Goal: Answer question/provide support: Ask a question

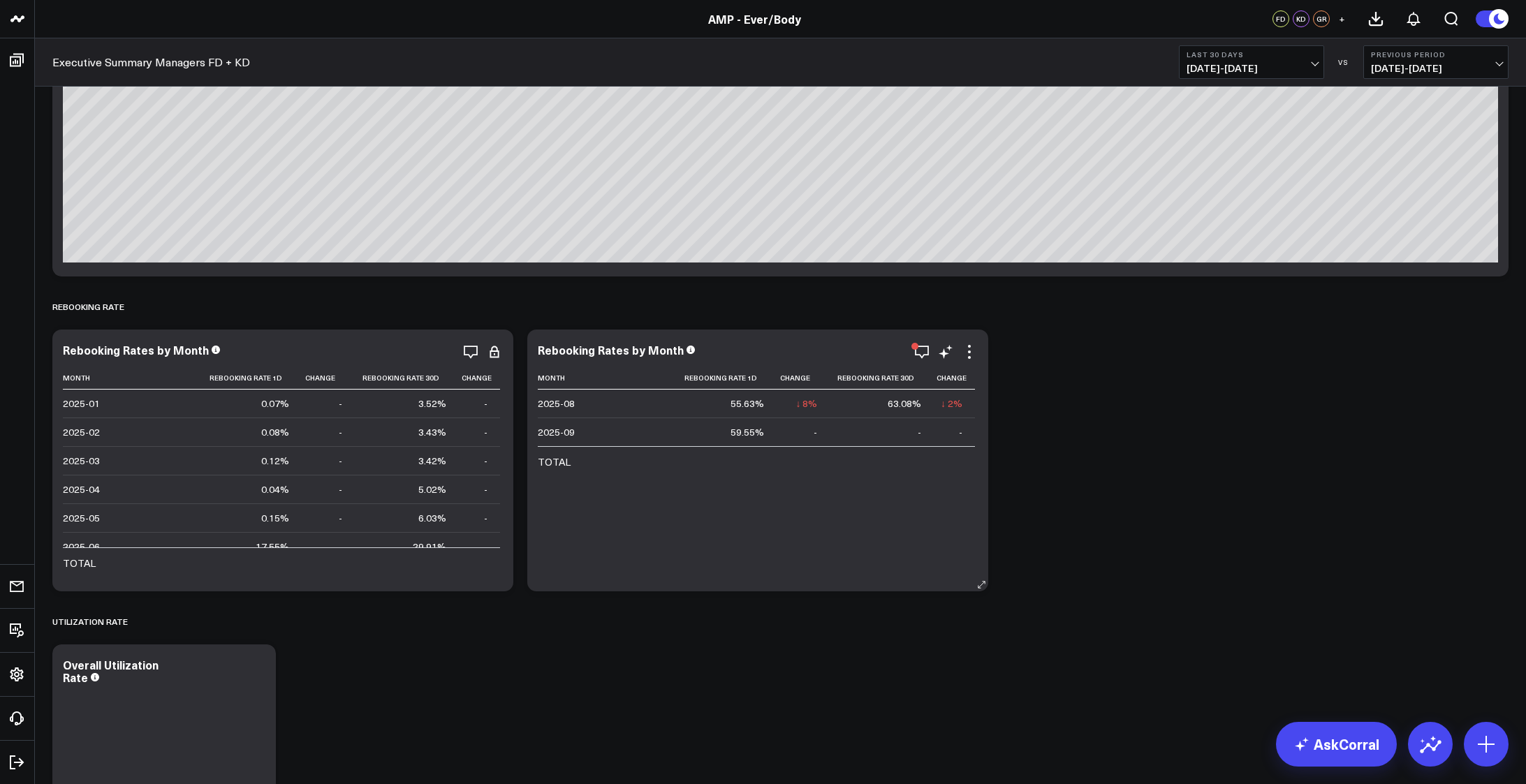
scroll to position [3397, 0]
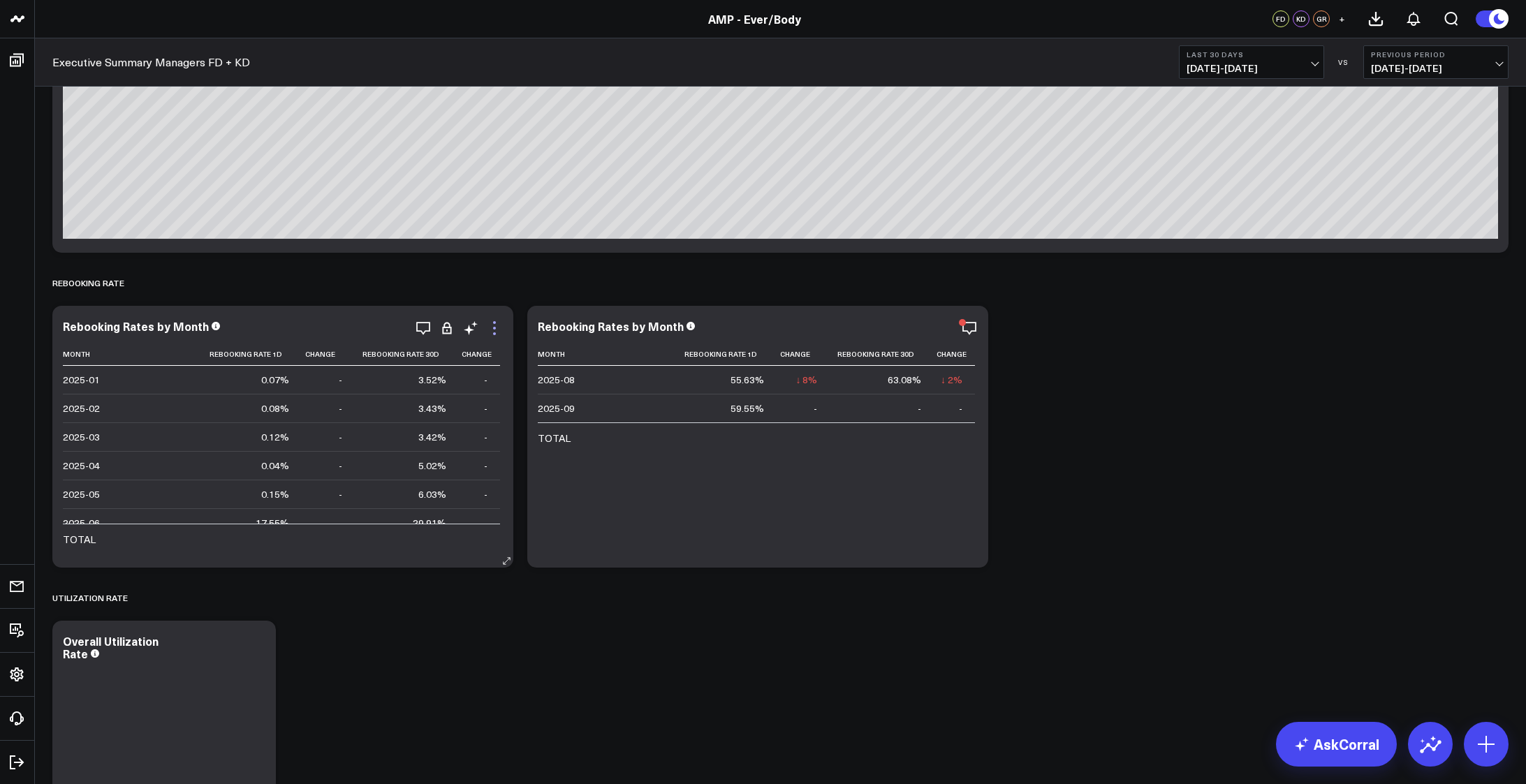
click at [498, 332] on icon at bounding box center [494, 328] width 17 height 17
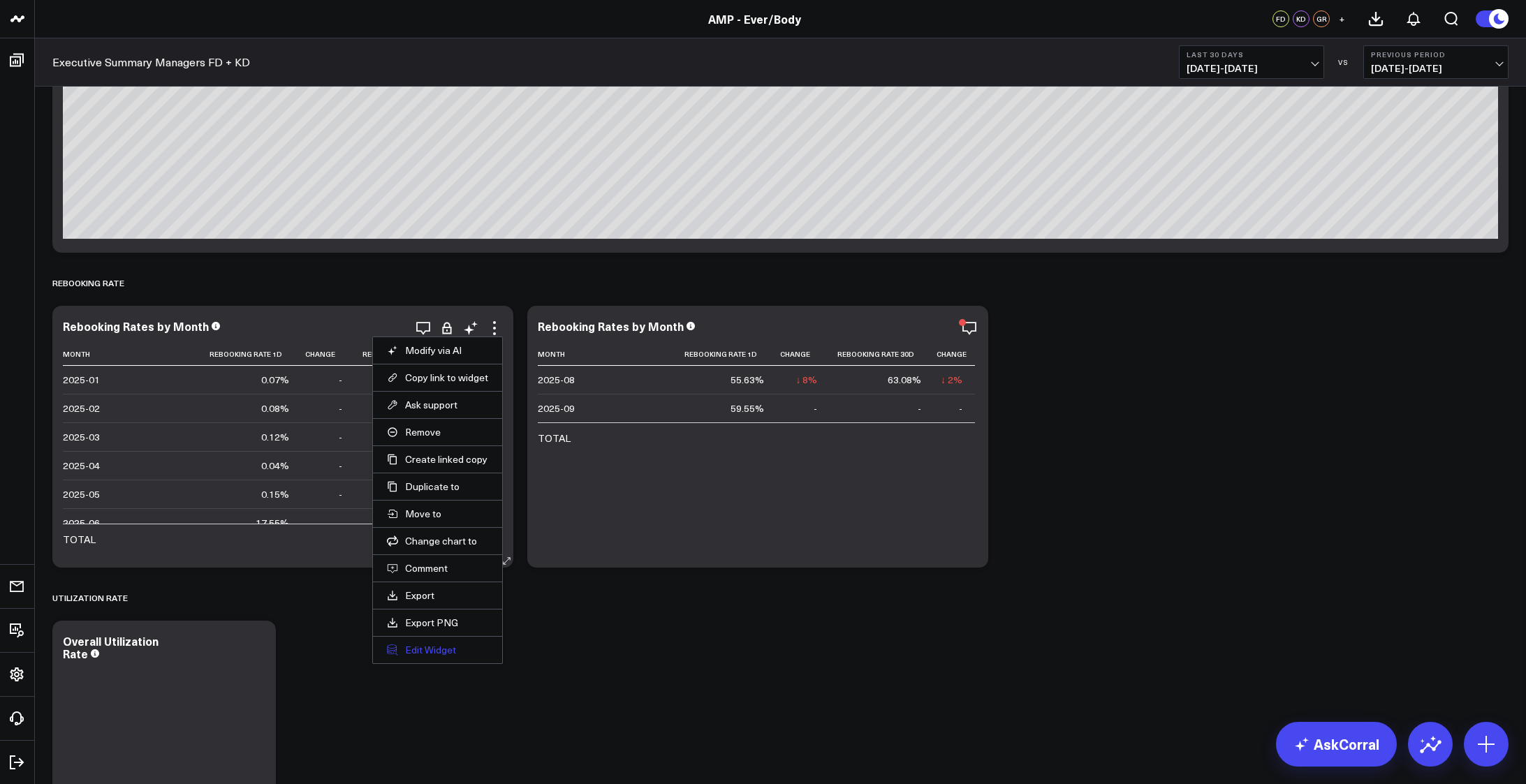
click at [431, 650] on button "Edit Widget" at bounding box center [437, 649] width 101 height 13
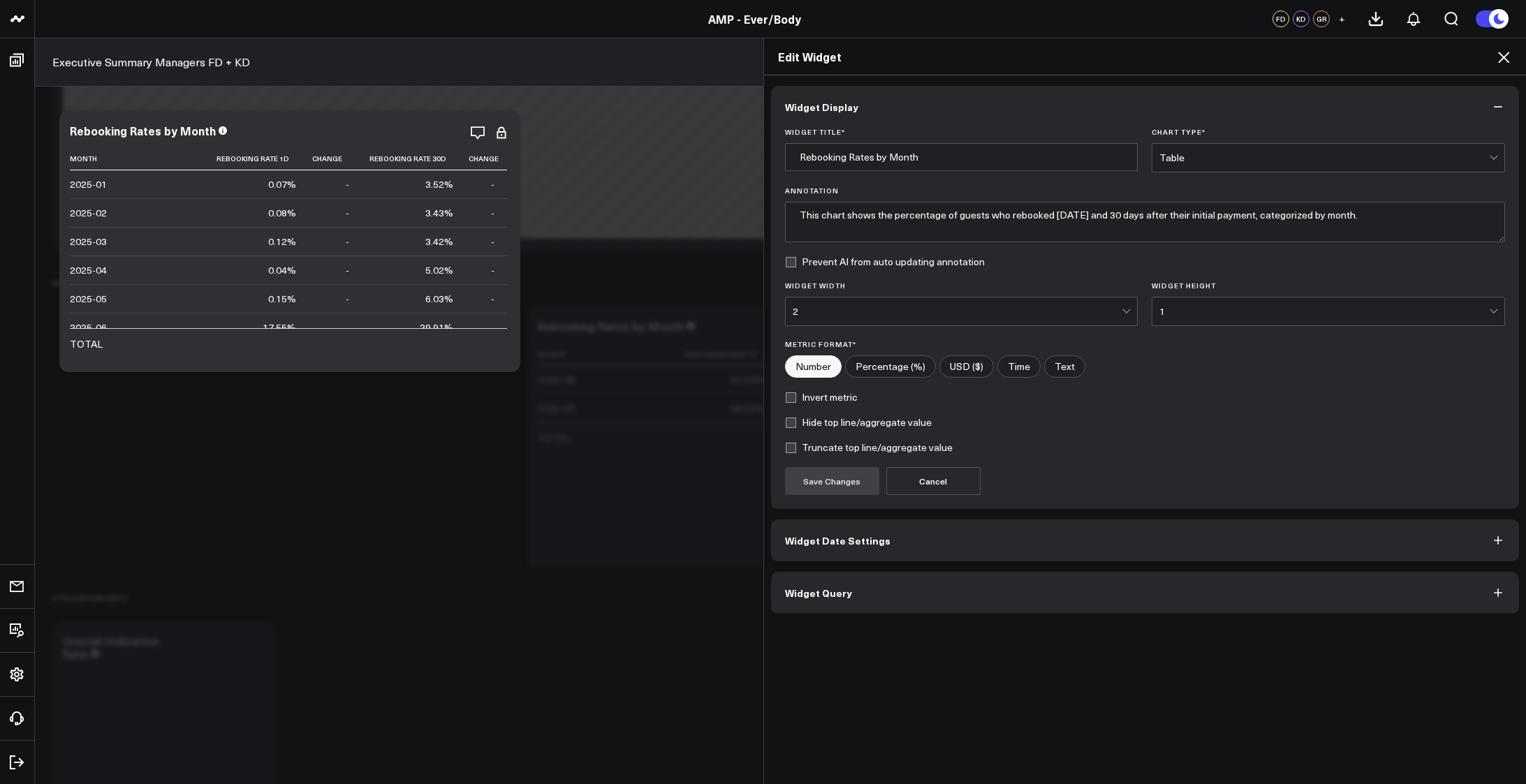
click at [831, 595] on span "Widget Query" at bounding box center [819, 593] width 67 height 11
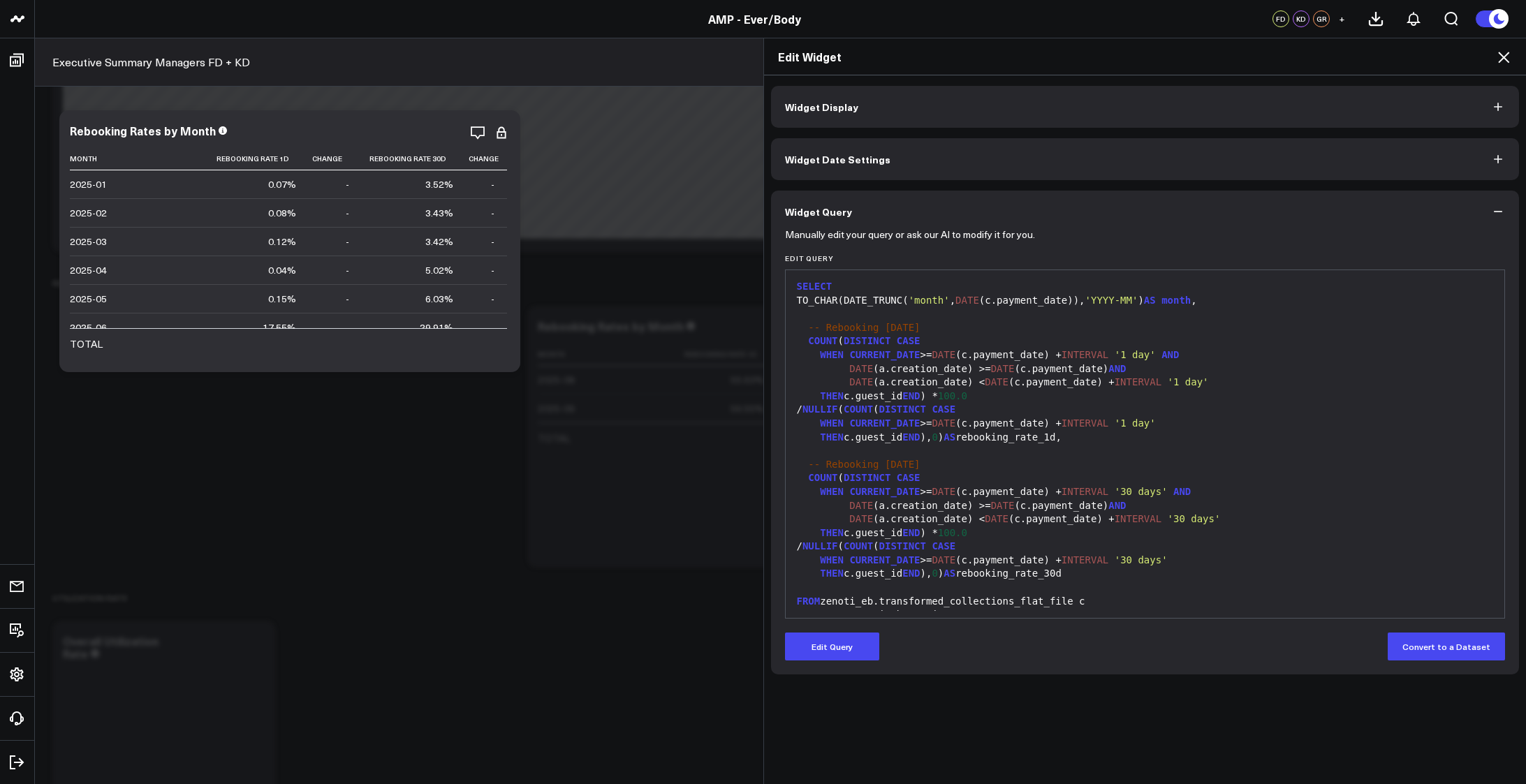
scroll to position [137, 0]
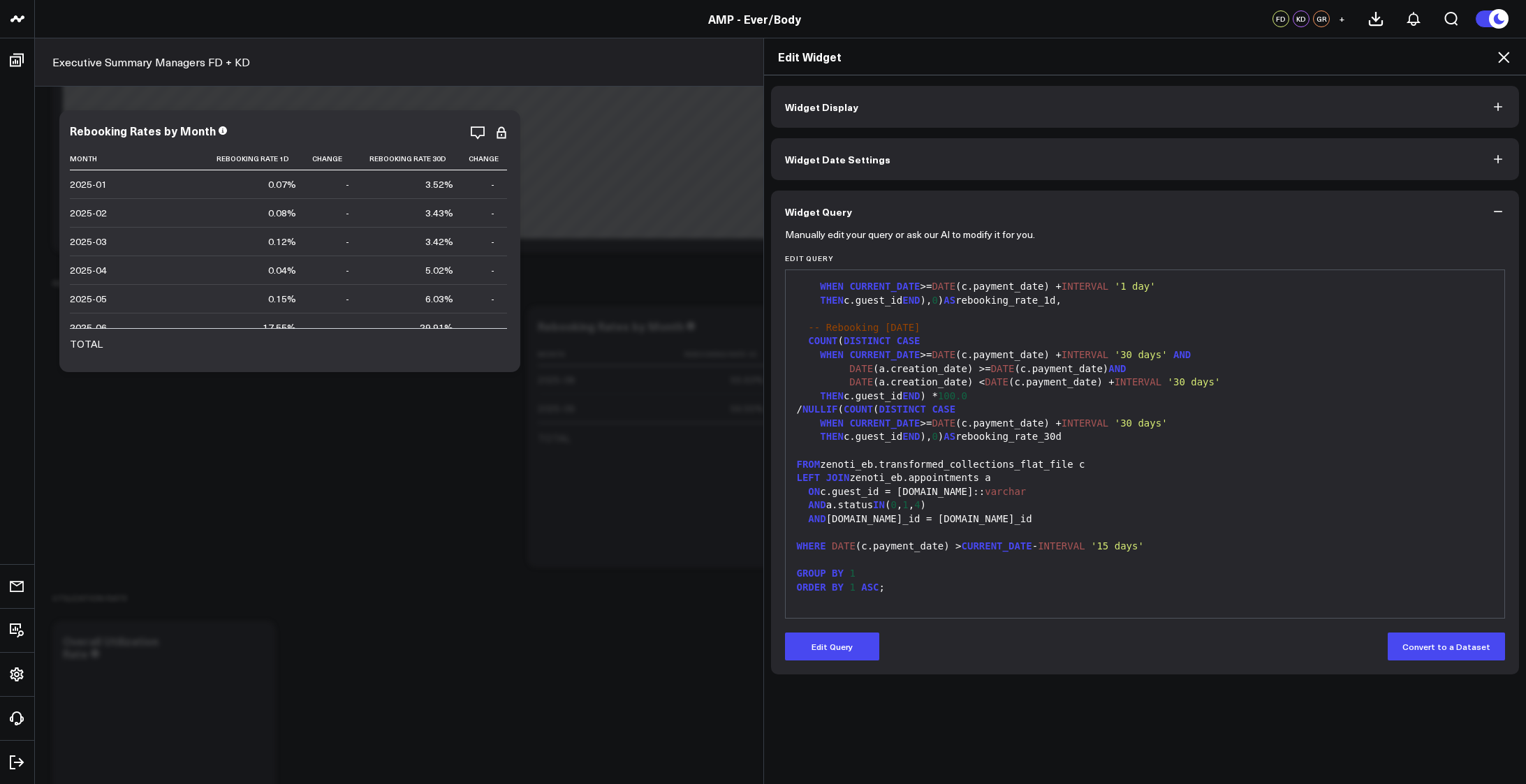
click at [1495, 66] on div "Edit Widget" at bounding box center [1145, 57] width 763 height 37
click at [1499, 58] on icon at bounding box center [1504, 57] width 17 height 17
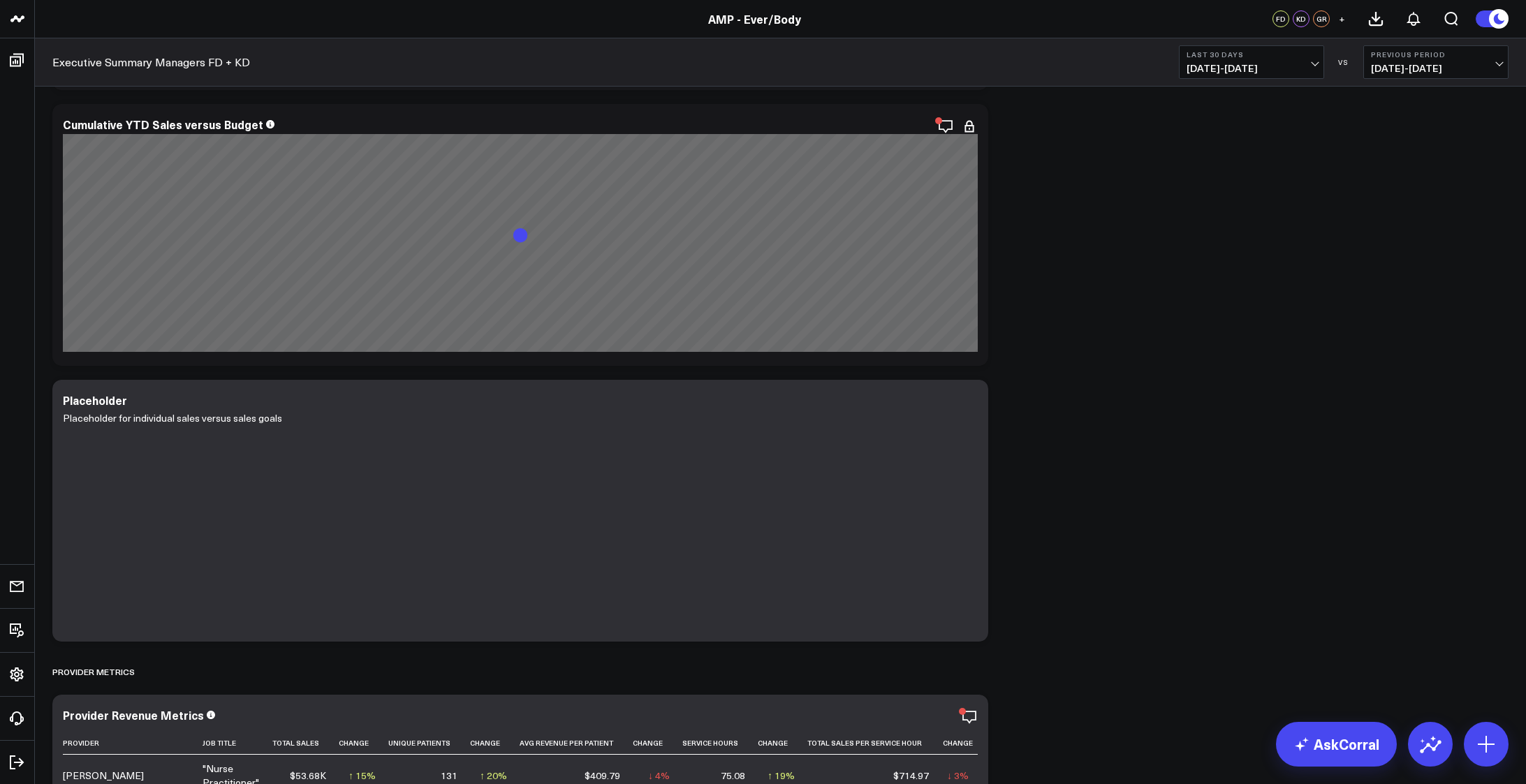
scroll to position [1466, 0]
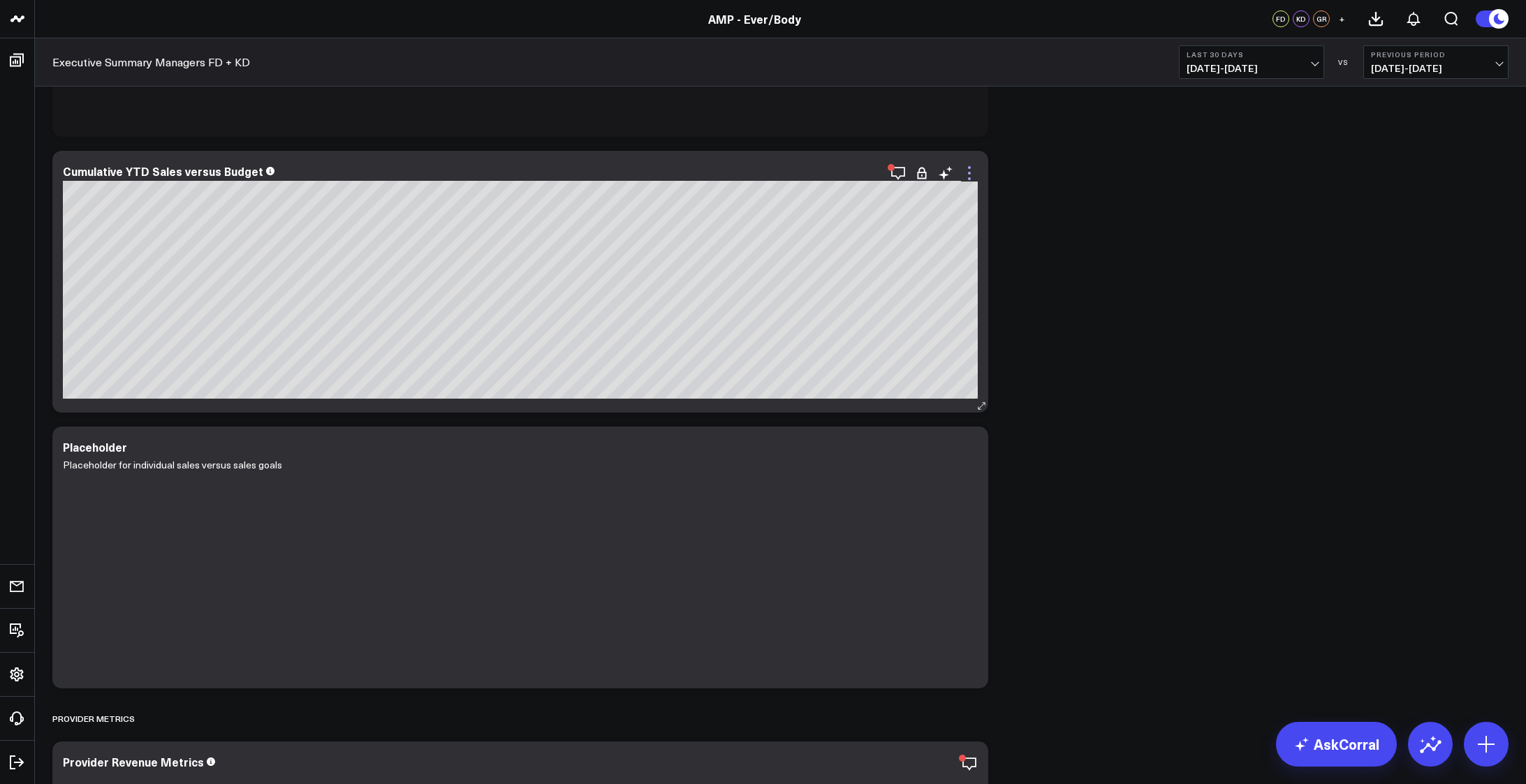
click at [969, 173] on icon at bounding box center [969, 173] width 3 height 3
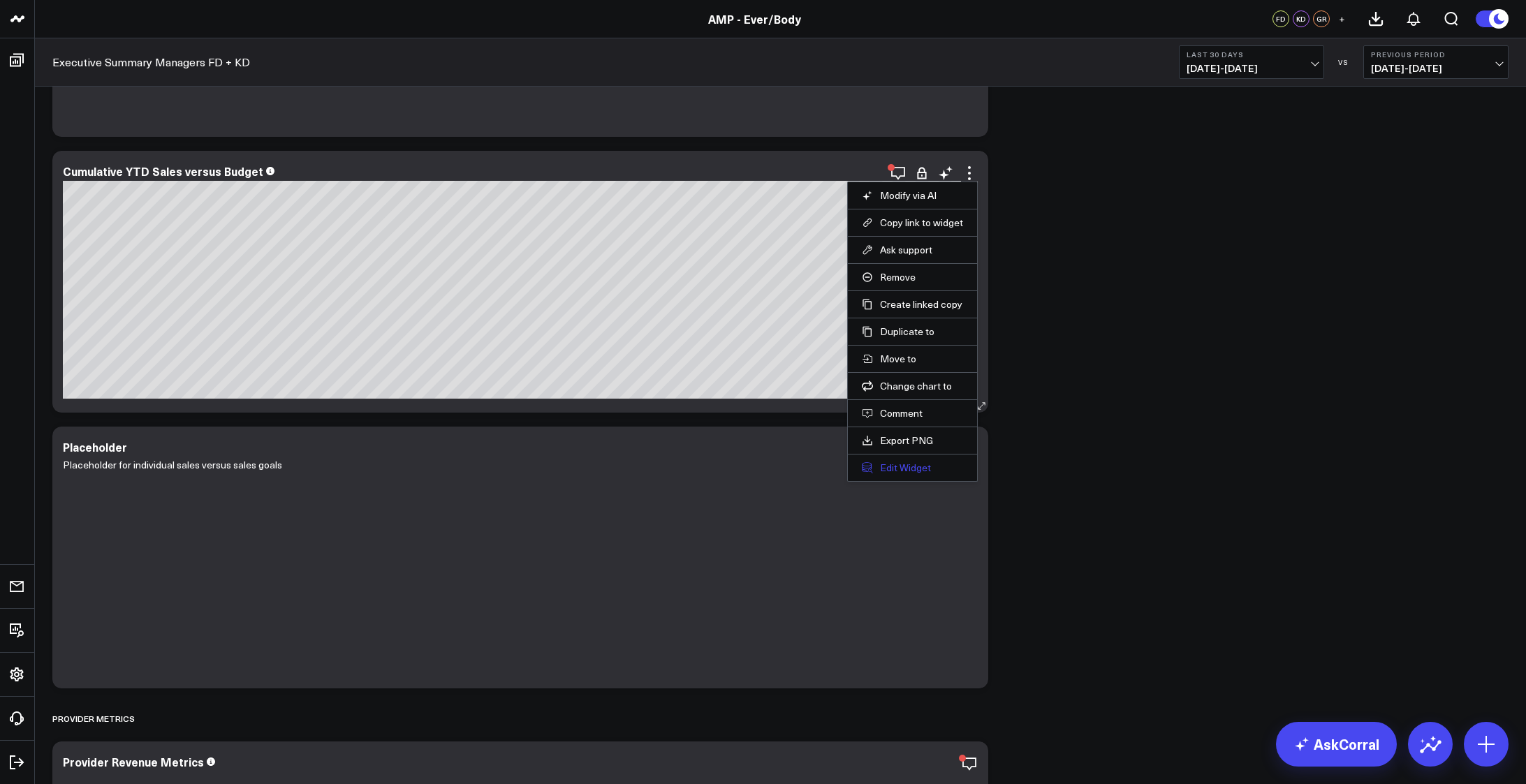
click at [897, 462] on button "Edit Widget" at bounding box center [912, 467] width 101 height 13
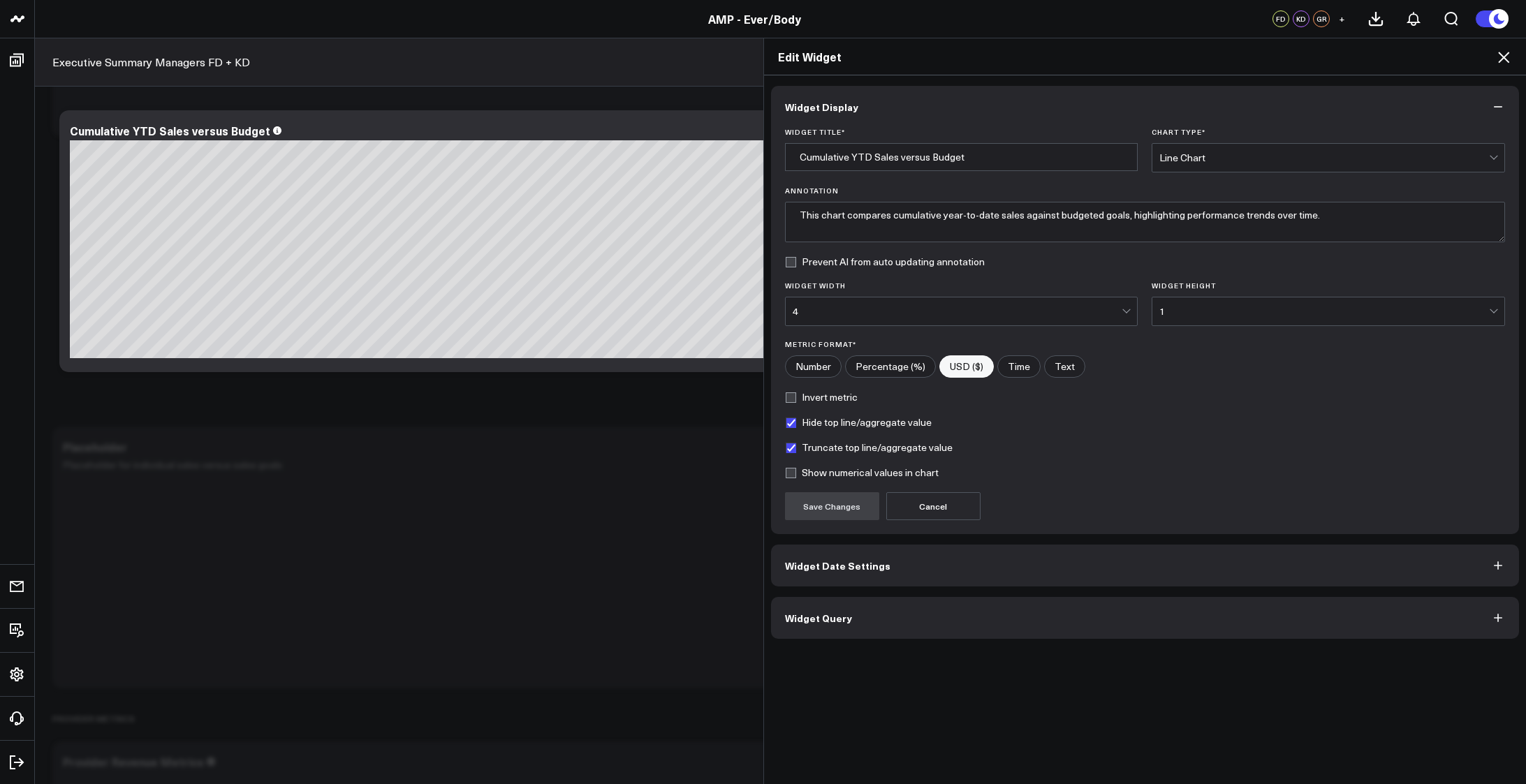
click at [906, 607] on button "Widget Query" at bounding box center [1145, 618] width 749 height 42
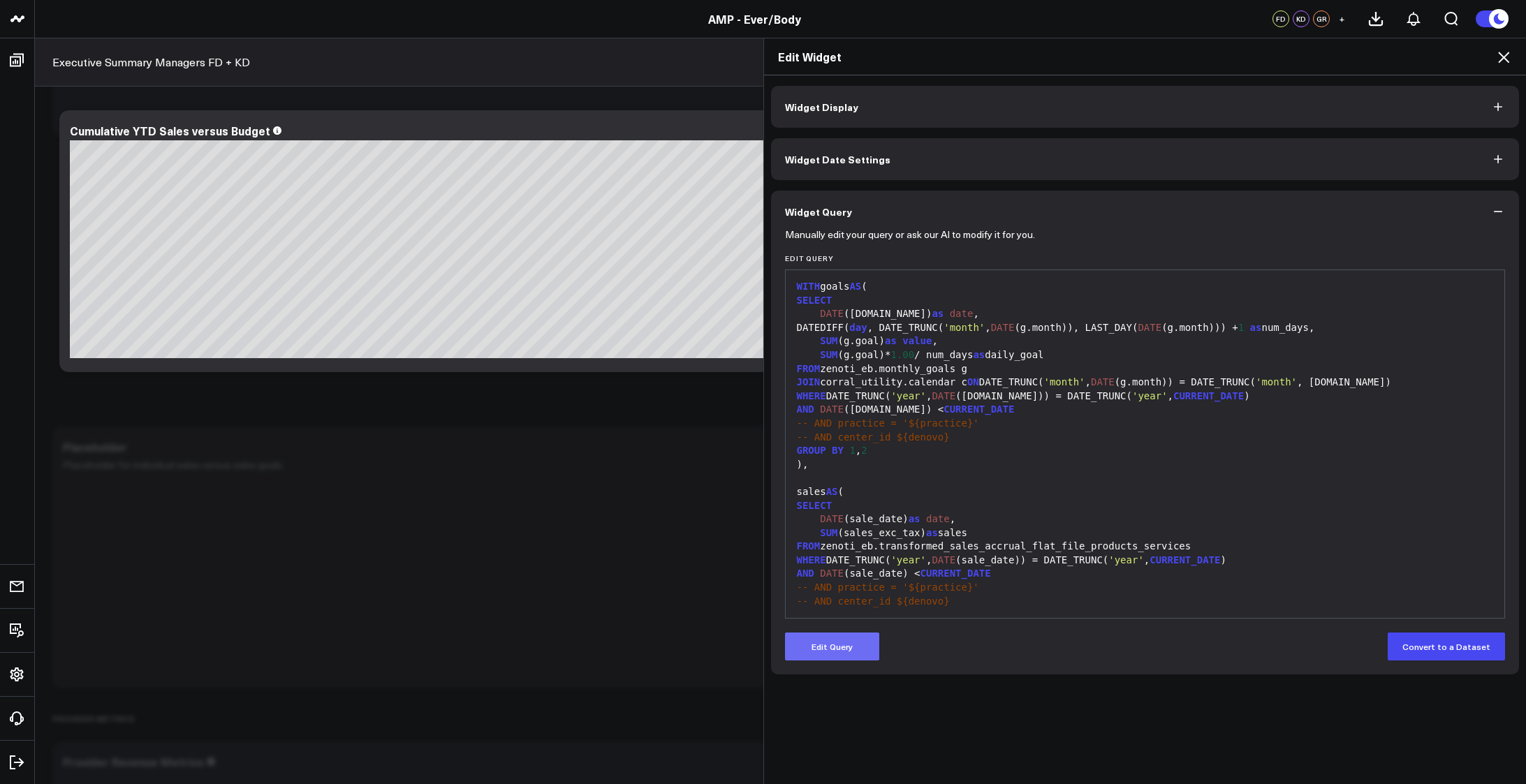
click at [824, 642] on button "Edit Query" at bounding box center [832, 647] width 94 height 28
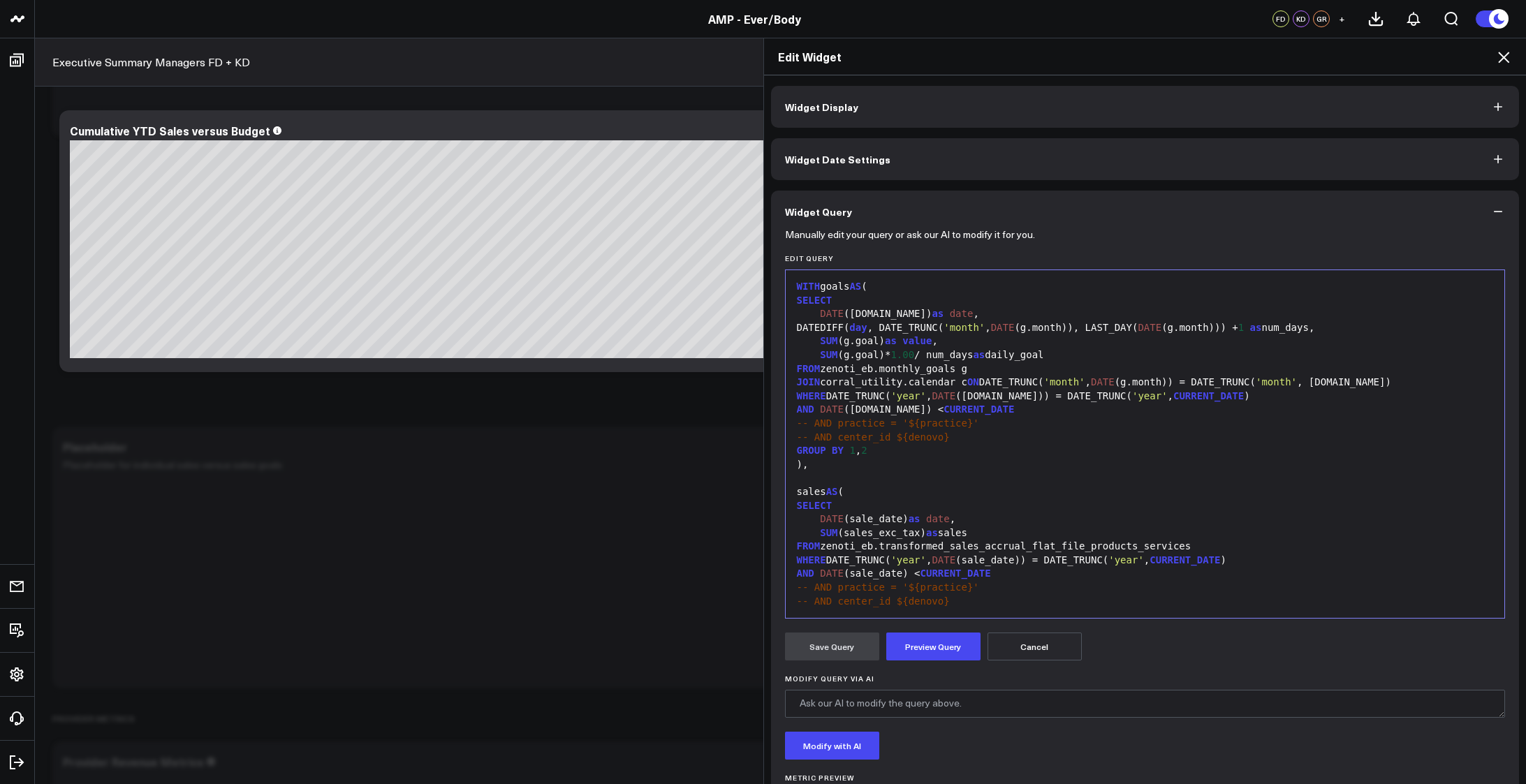
click at [1017, 527] on div "SUM (sales_exc_tax) as sales" at bounding box center [1145, 533] width 705 height 14
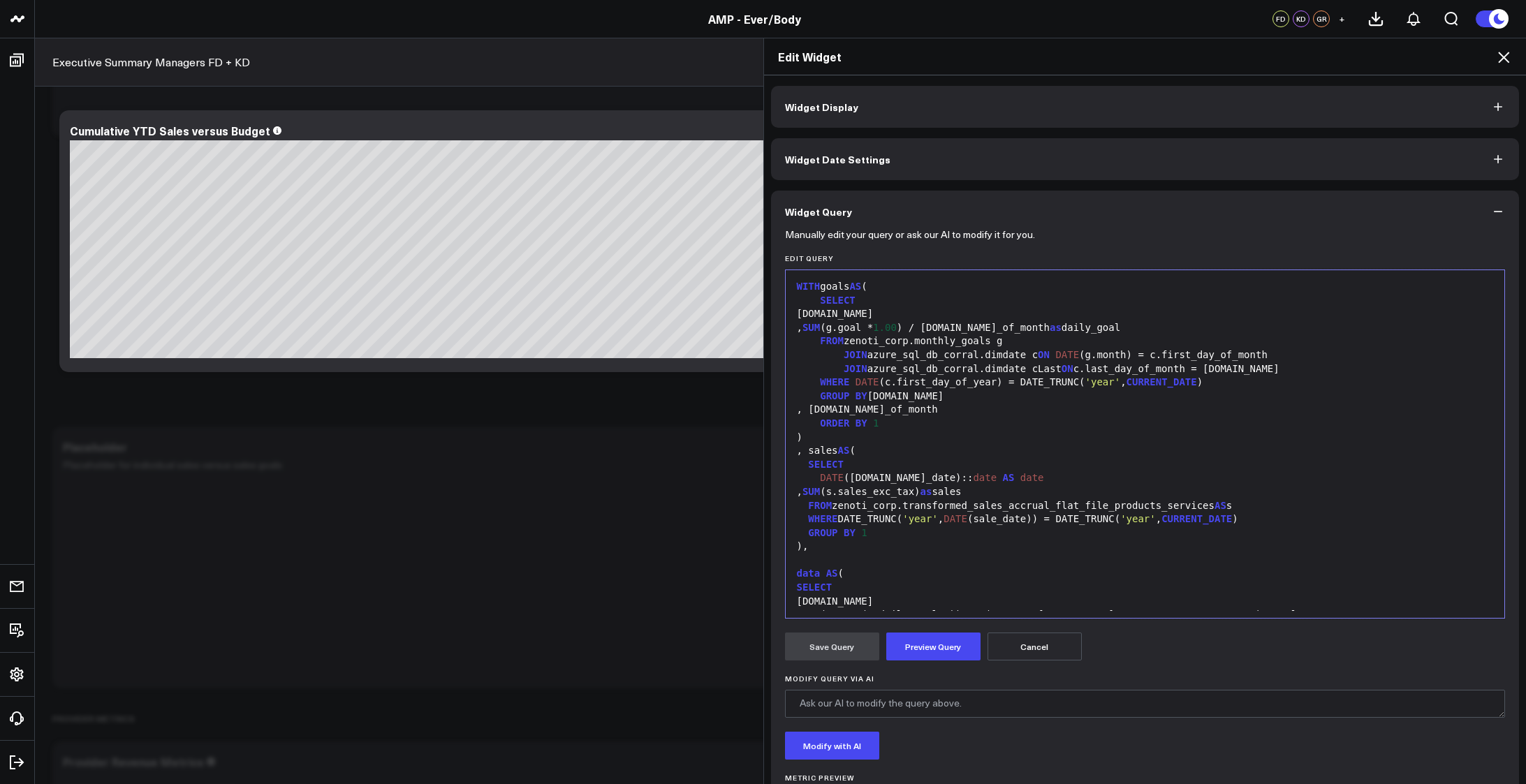
scroll to position [177, 0]
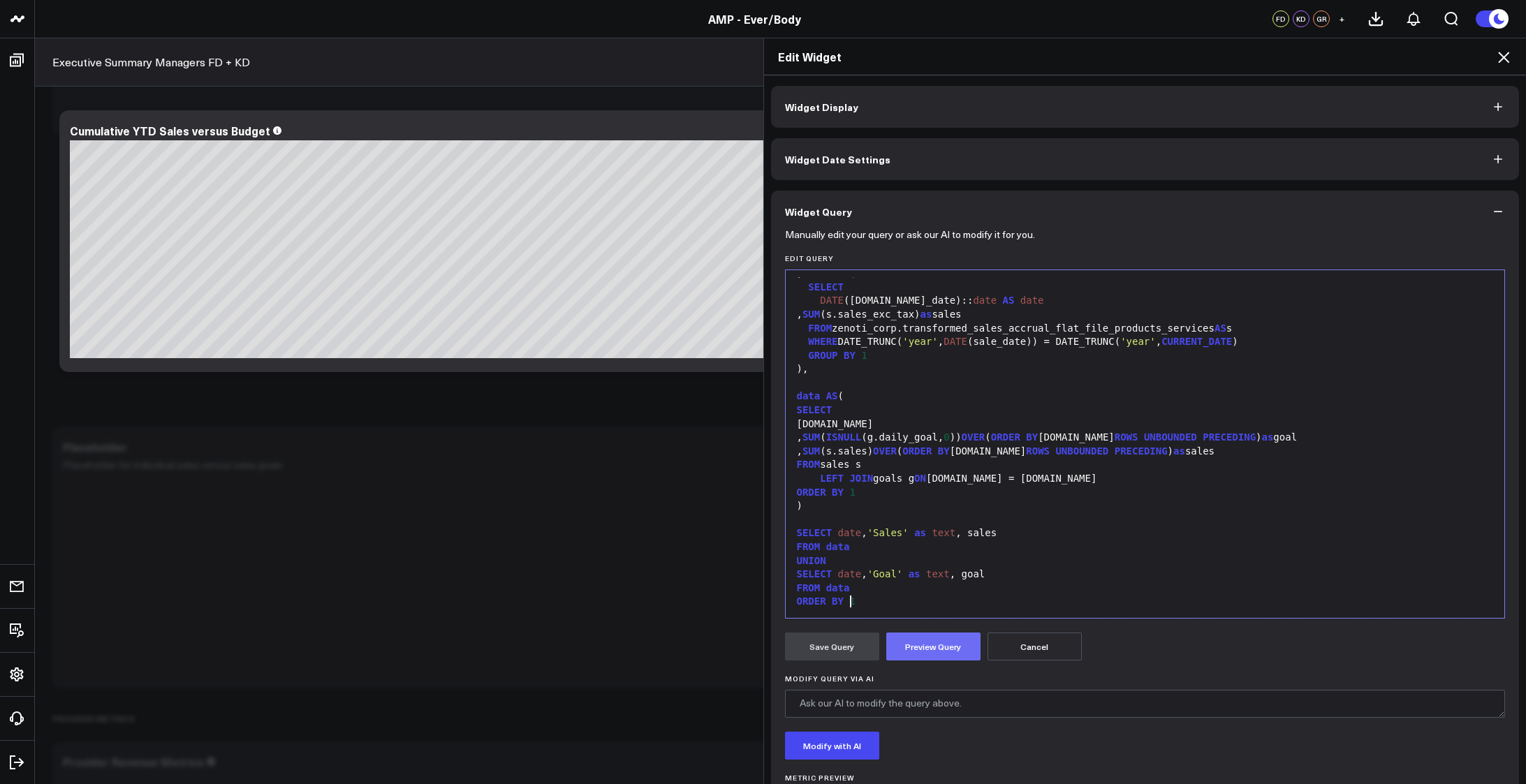
click at [921, 651] on button "Preview Query" at bounding box center [933, 647] width 94 height 28
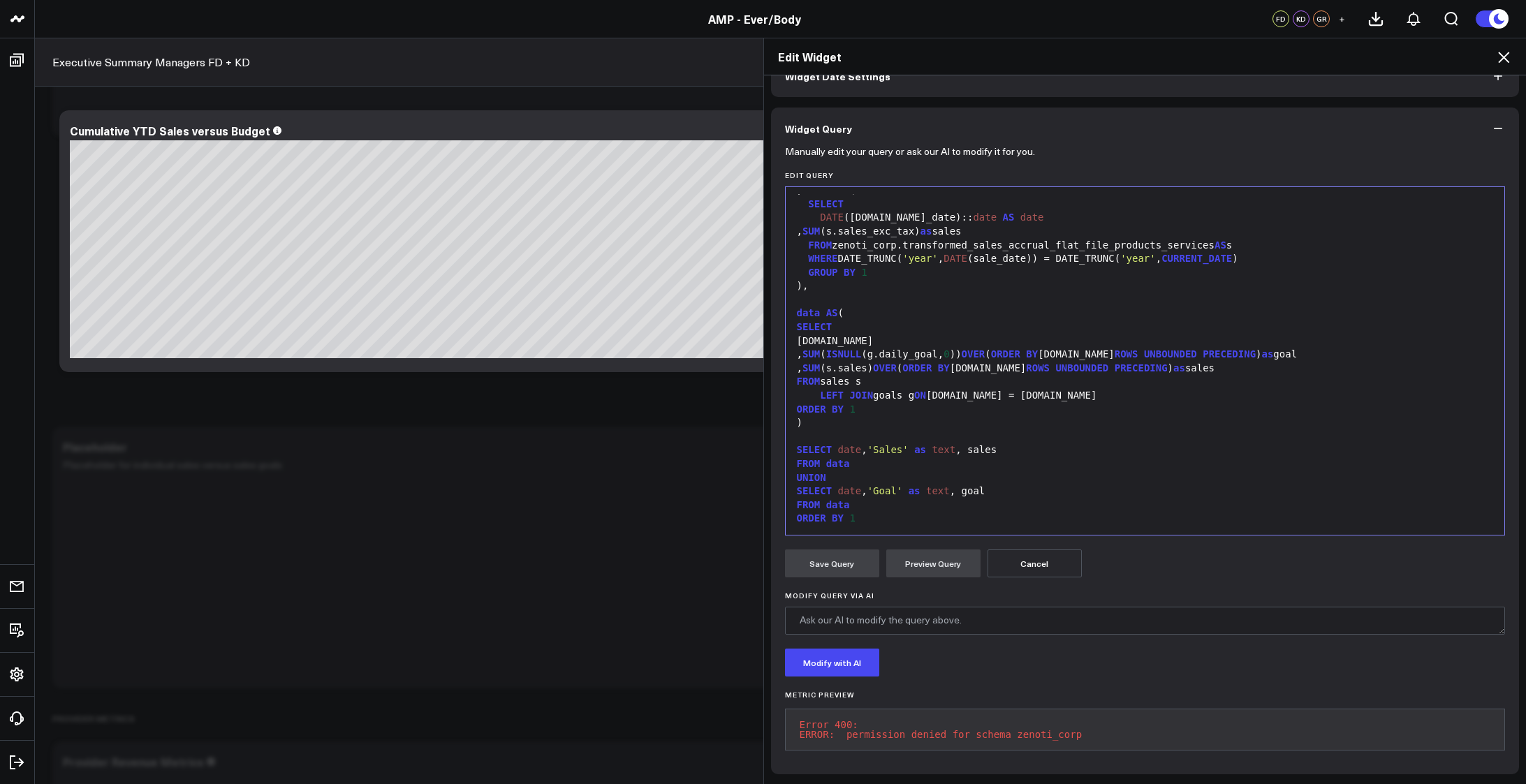
click at [852, 281] on div ")," at bounding box center [1145, 286] width 705 height 14
click at [880, 242] on div "FROM zenoti_corp.transformed_sales_accrual_flat_file_products_services AS s" at bounding box center [1145, 246] width 705 height 14
copy div "zenoti_eb"
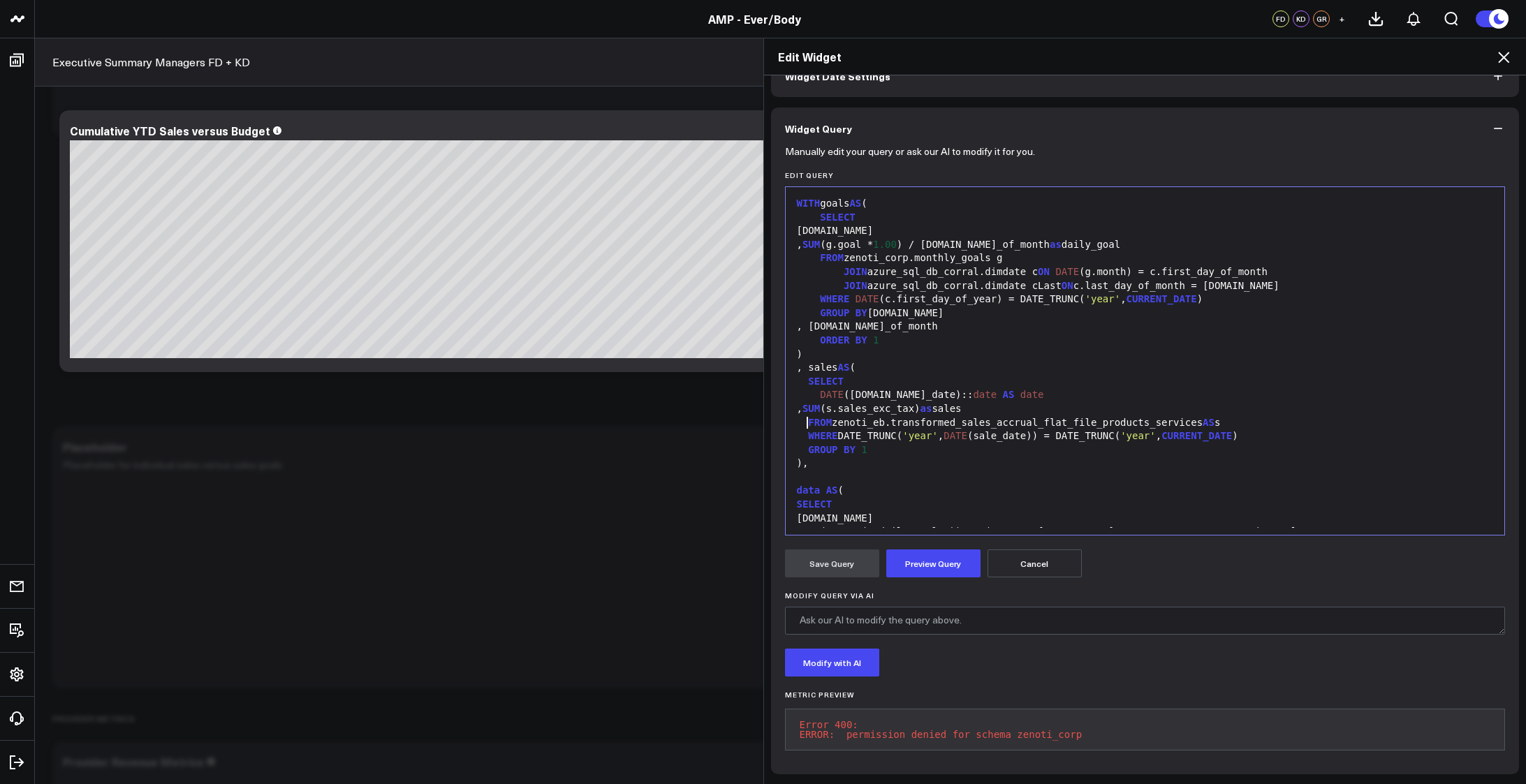
click at [876, 252] on div "FROM zenoti_corp.monthly_goals g" at bounding box center [1145, 259] width 705 height 14
click at [922, 563] on button "Preview Query" at bounding box center [933, 563] width 94 height 28
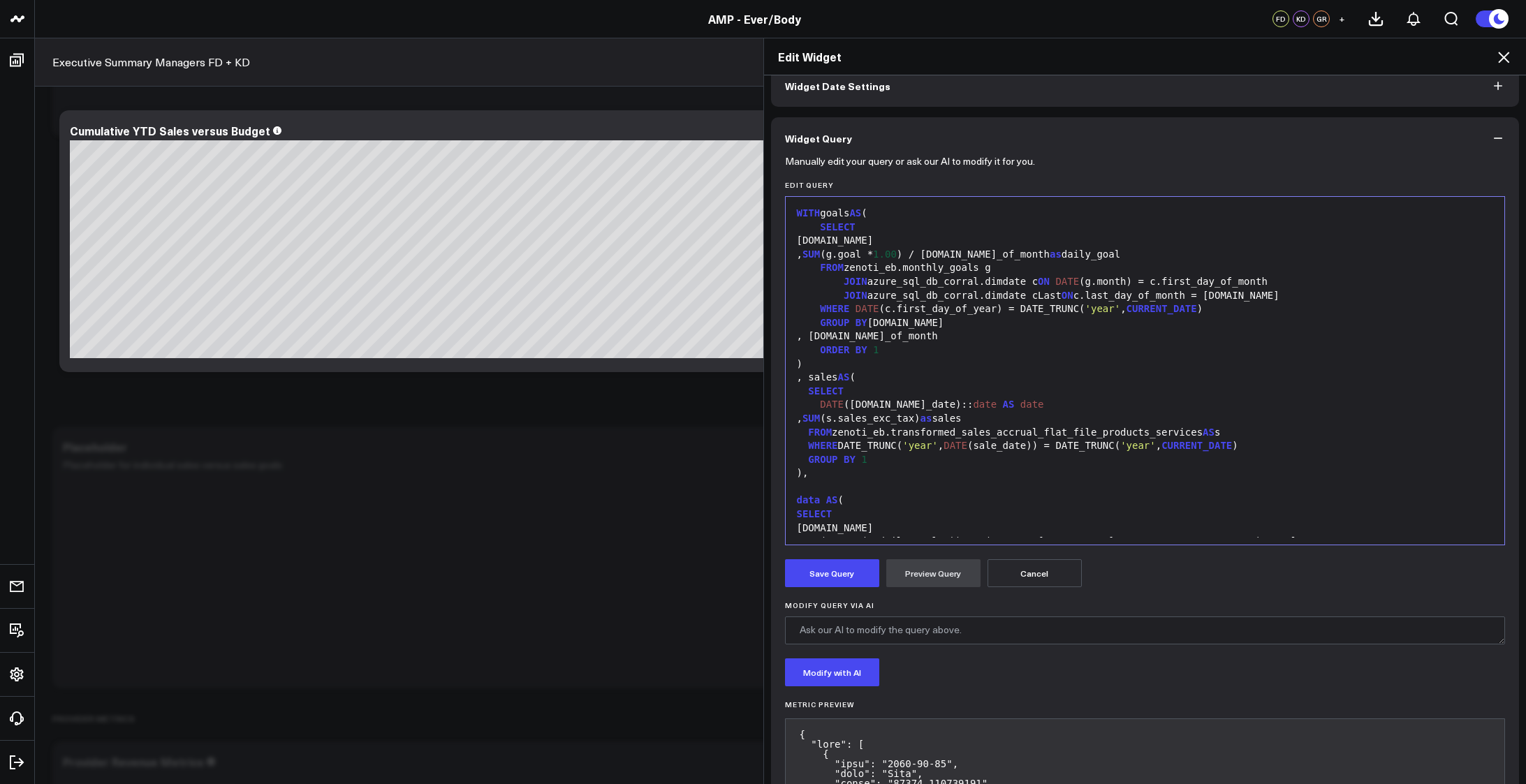
scroll to position [92, 0]
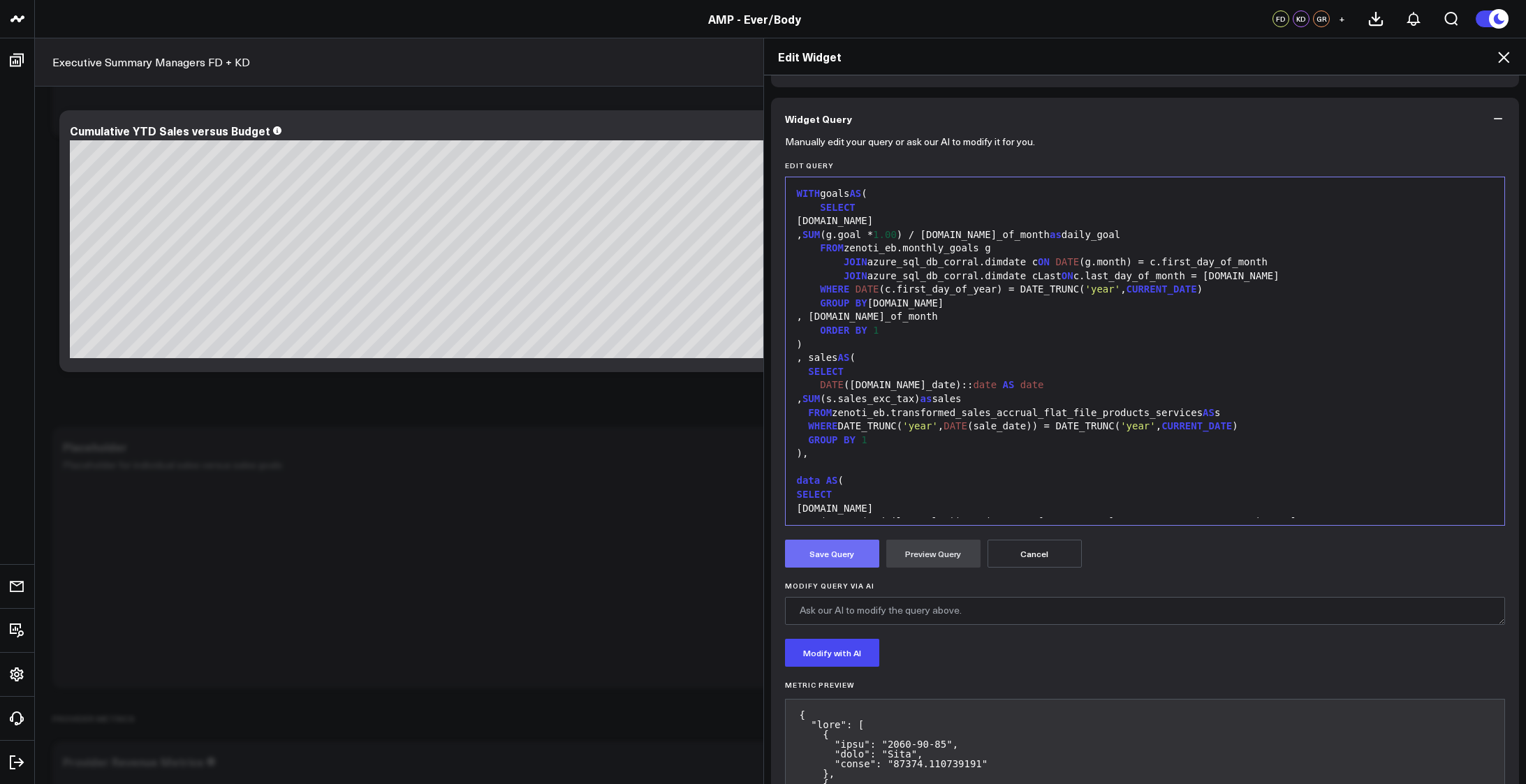
click at [821, 556] on button "Save Query" at bounding box center [832, 553] width 94 height 28
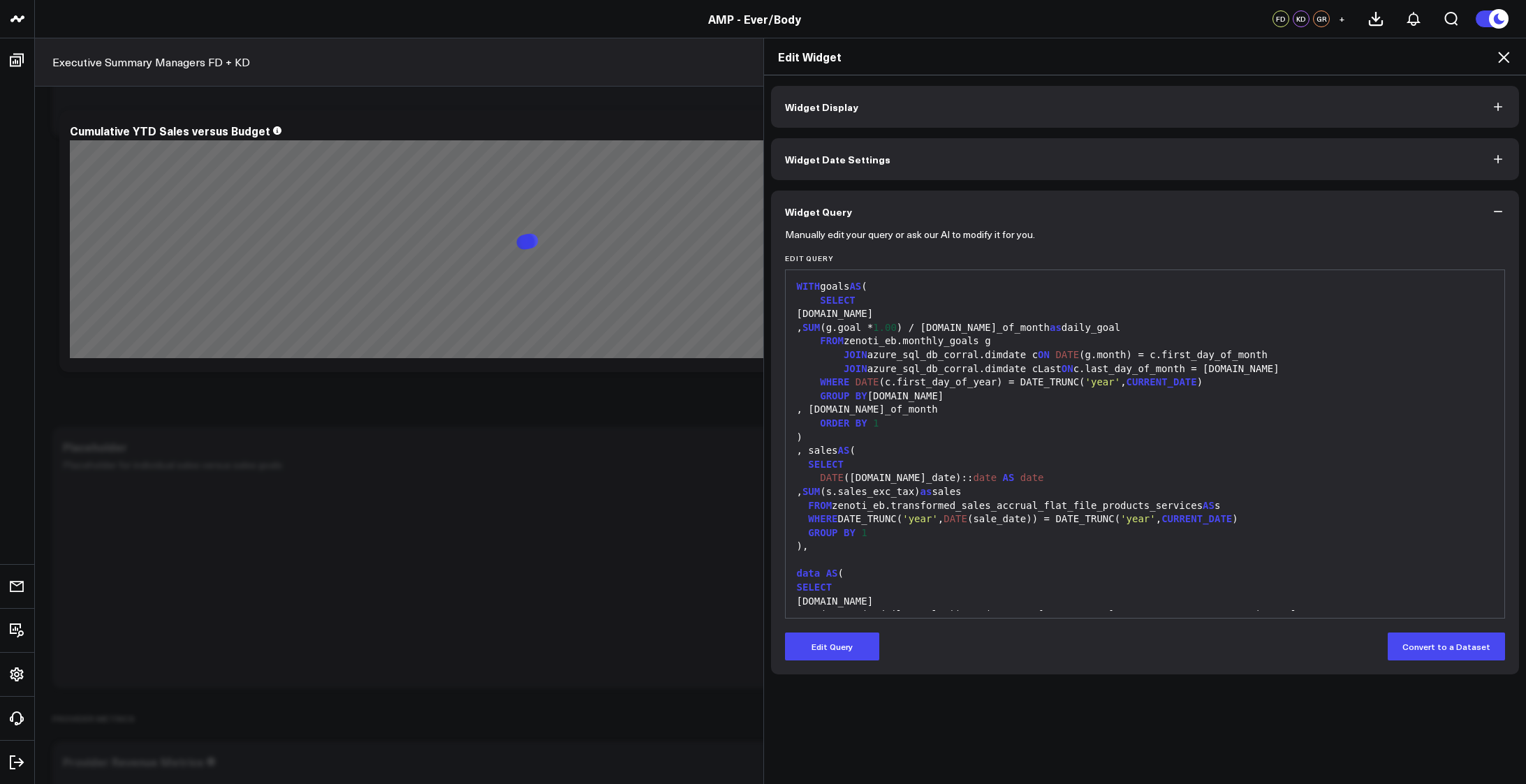
scroll to position [0, 0]
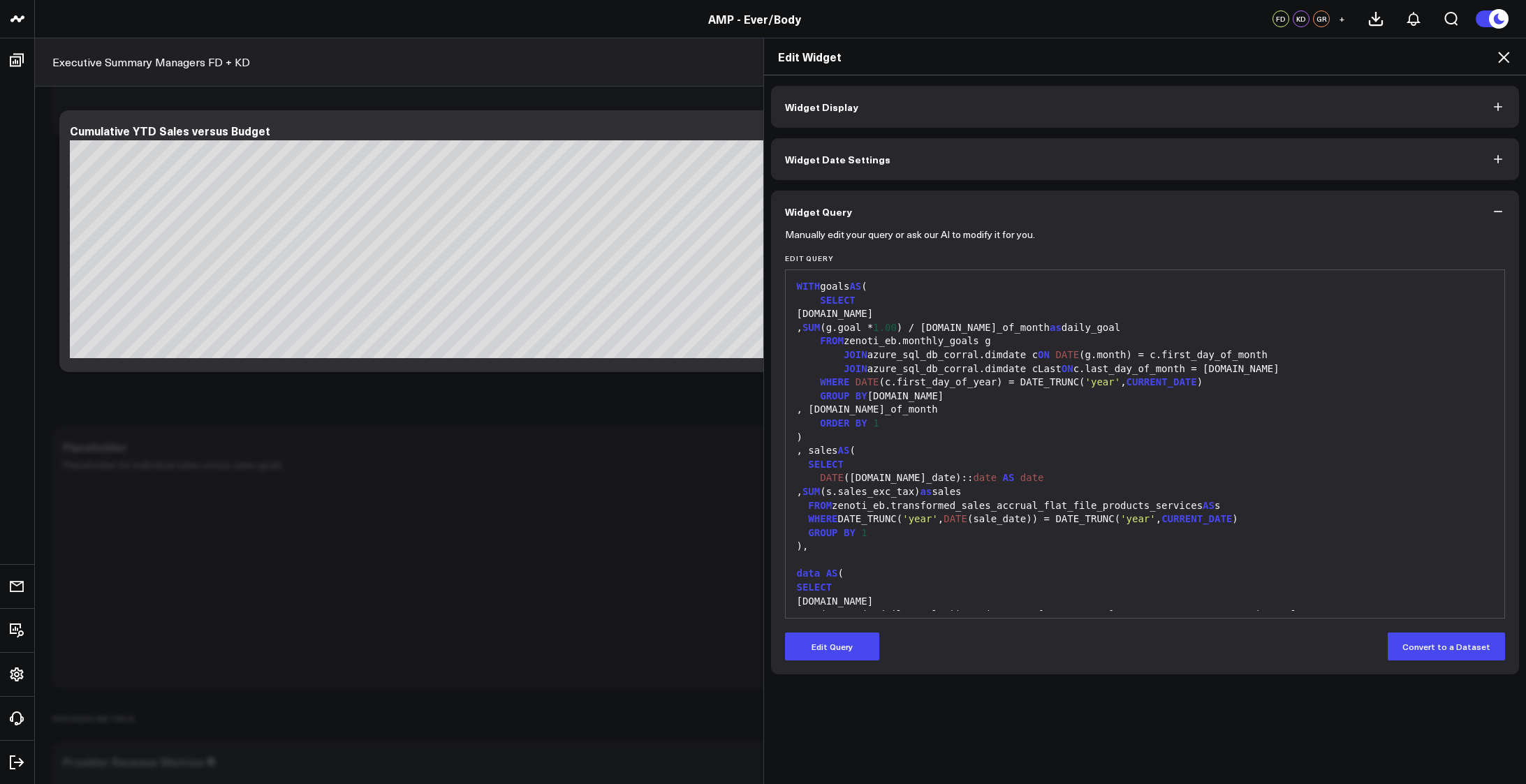
click at [1456, 383] on div "WHERE DATE (c.first_day_of_year) = DATE_TRUNC( 'year' , CURRENT_DATE )" at bounding box center [1145, 383] width 705 height 14
click at [1504, 57] on icon at bounding box center [1504, 57] width 11 height 11
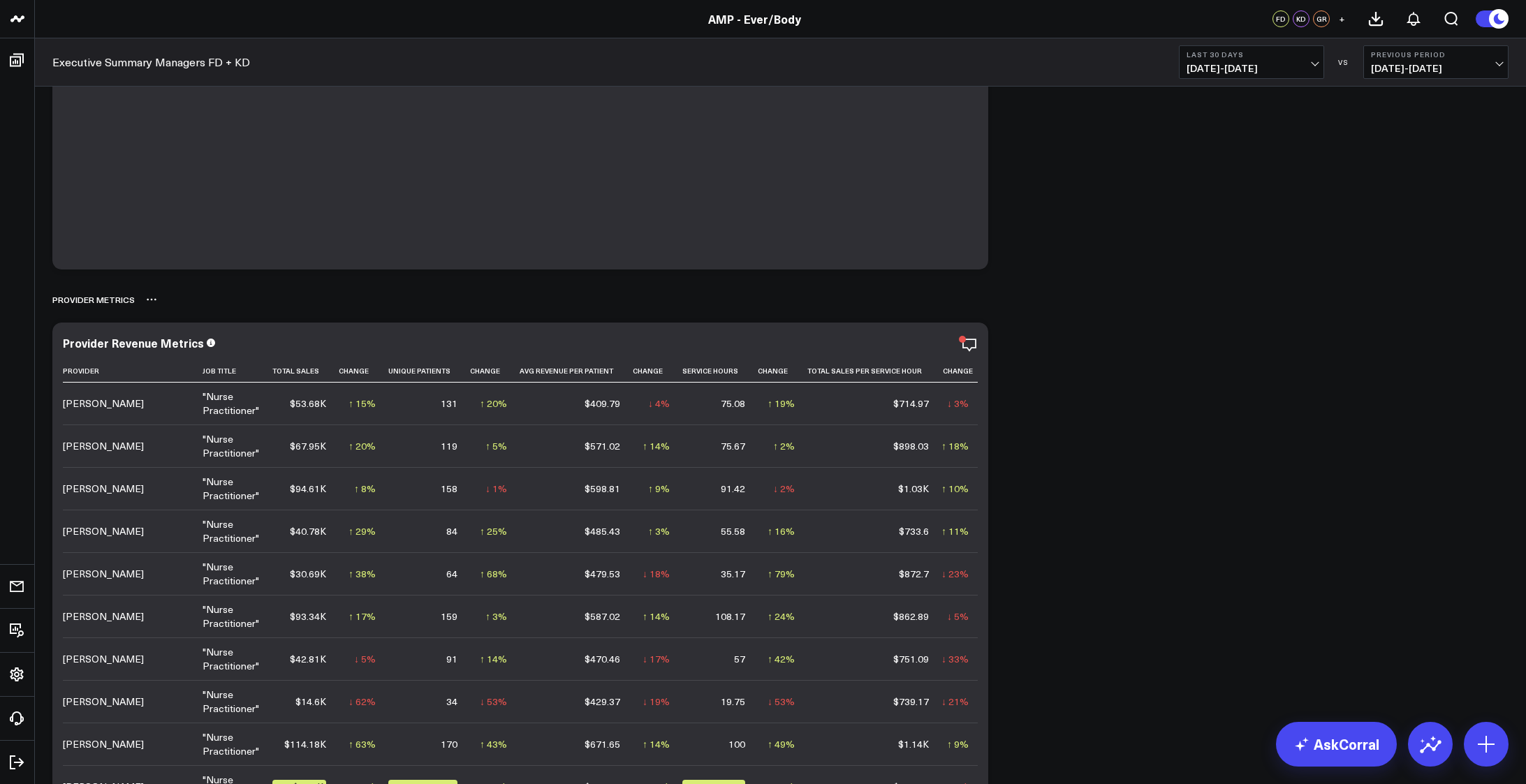
scroll to position [1349, 0]
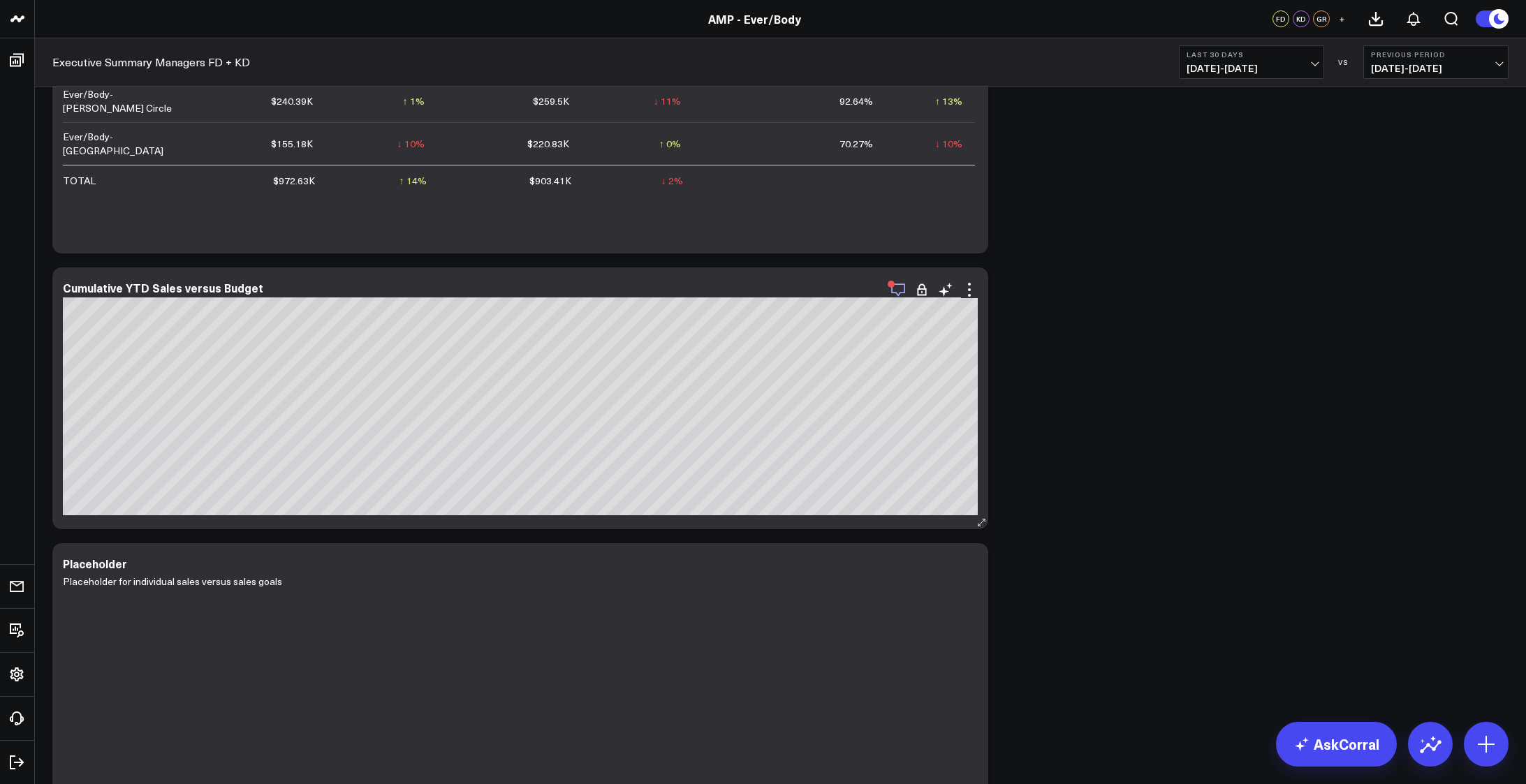
click at [904, 292] on icon "button" at bounding box center [898, 289] width 14 height 13
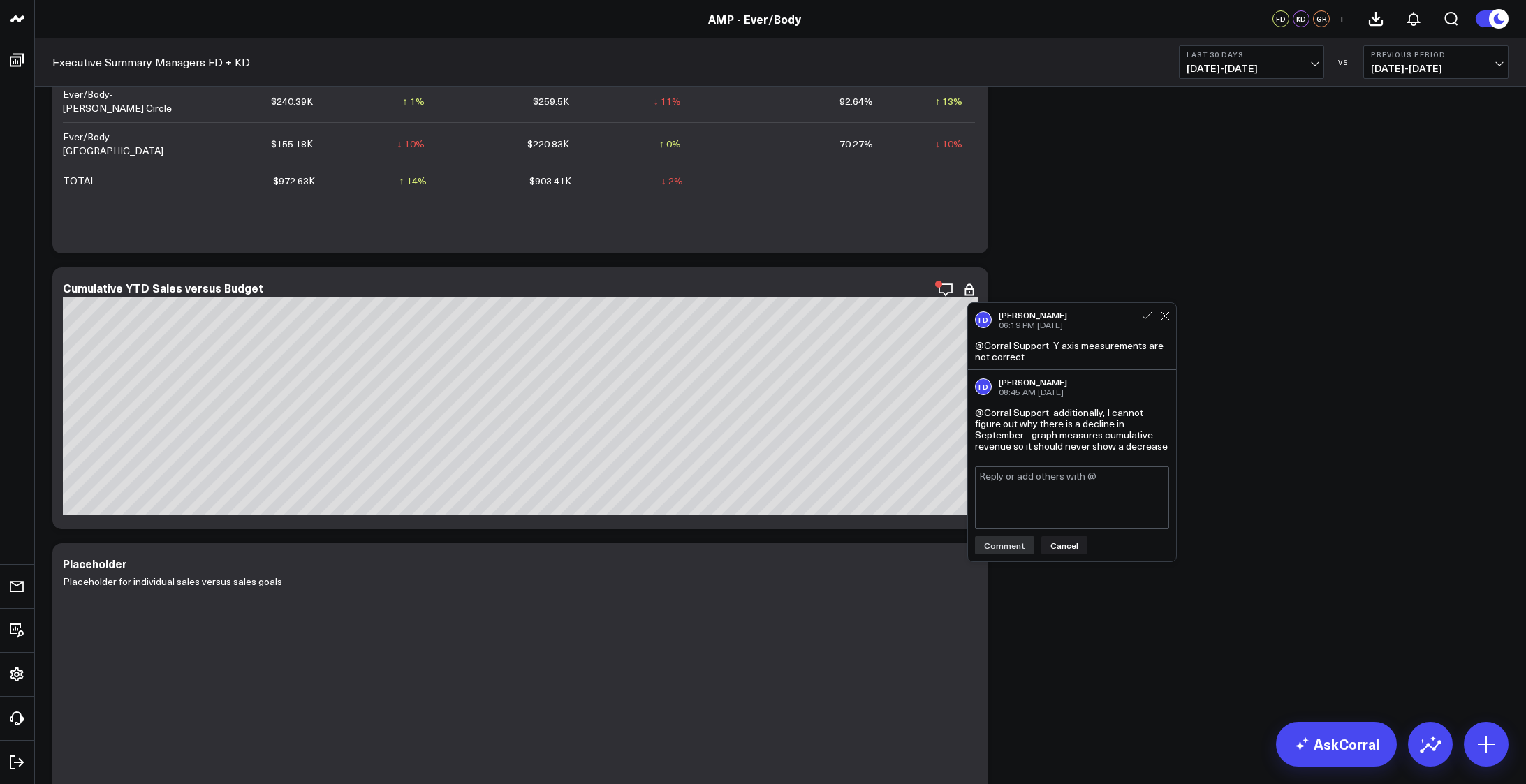
click at [1054, 490] on textarea at bounding box center [1072, 497] width 194 height 63
type textarea "simplified, approved for production"
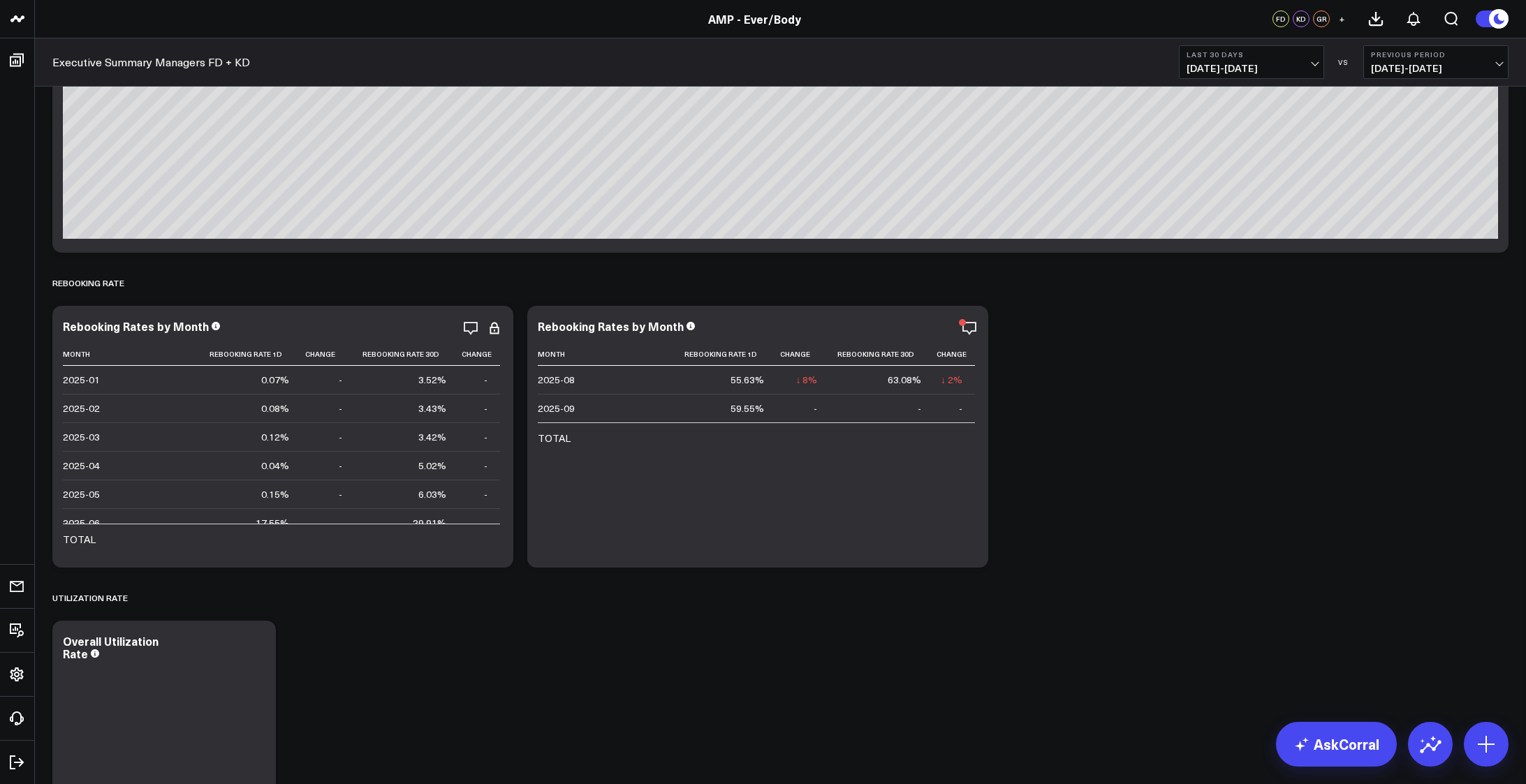
scroll to position [3513, 0]
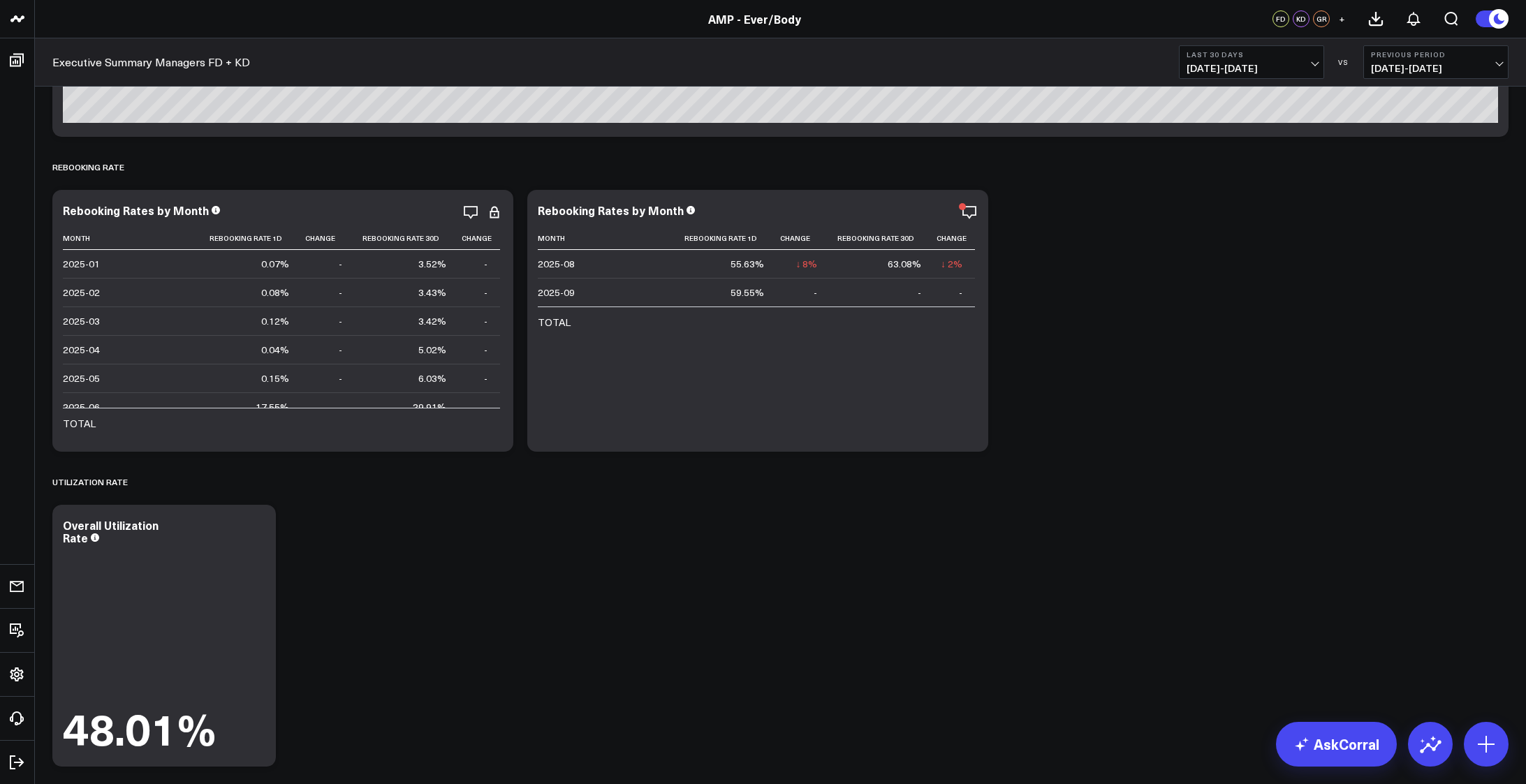
click at [1311, 411] on div "Modify via AI Copy link to widget Ask support Remove Create linked copy Executi…" at bounding box center [780, 458] width 1470 height 7637
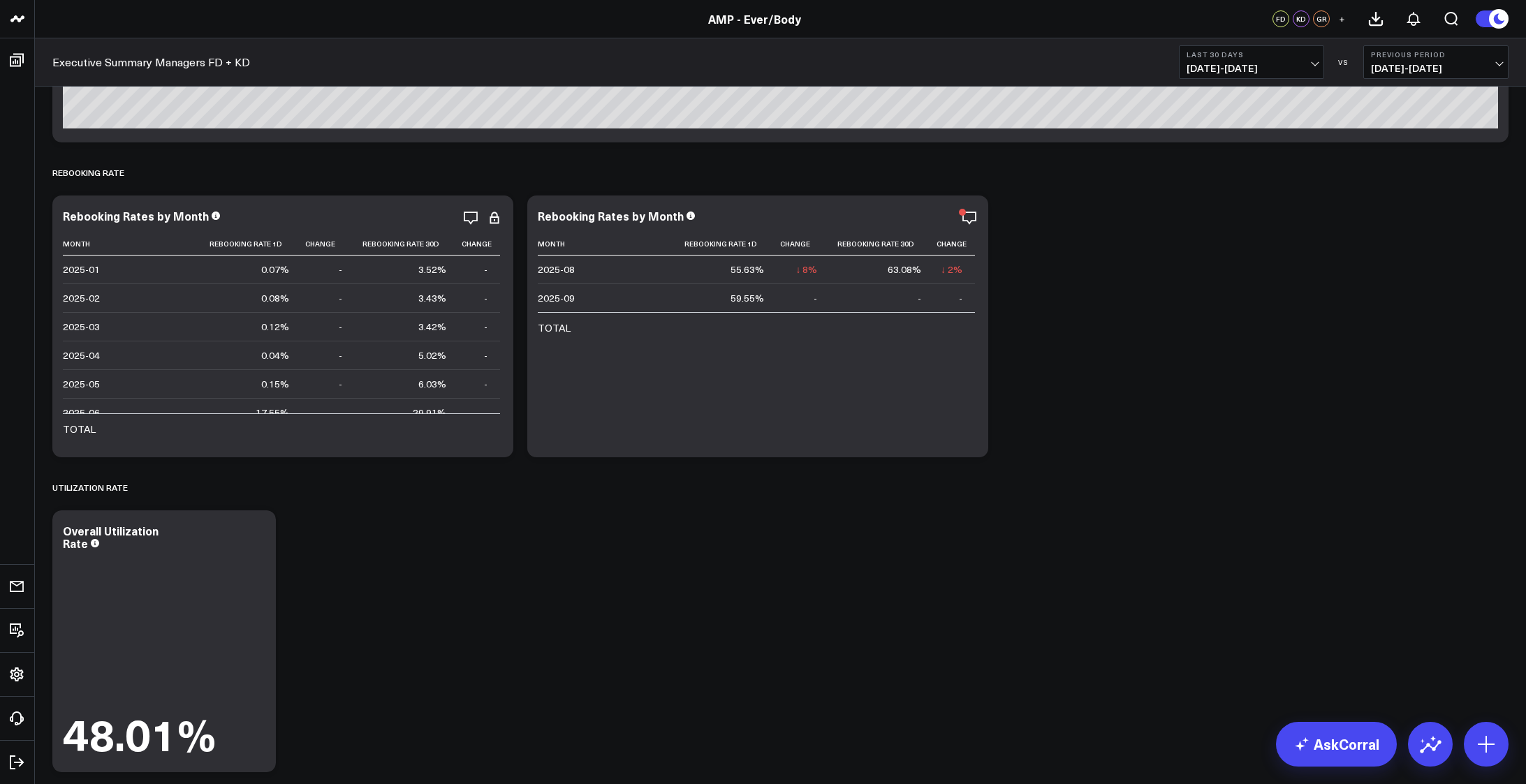
scroll to position [3554, 0]
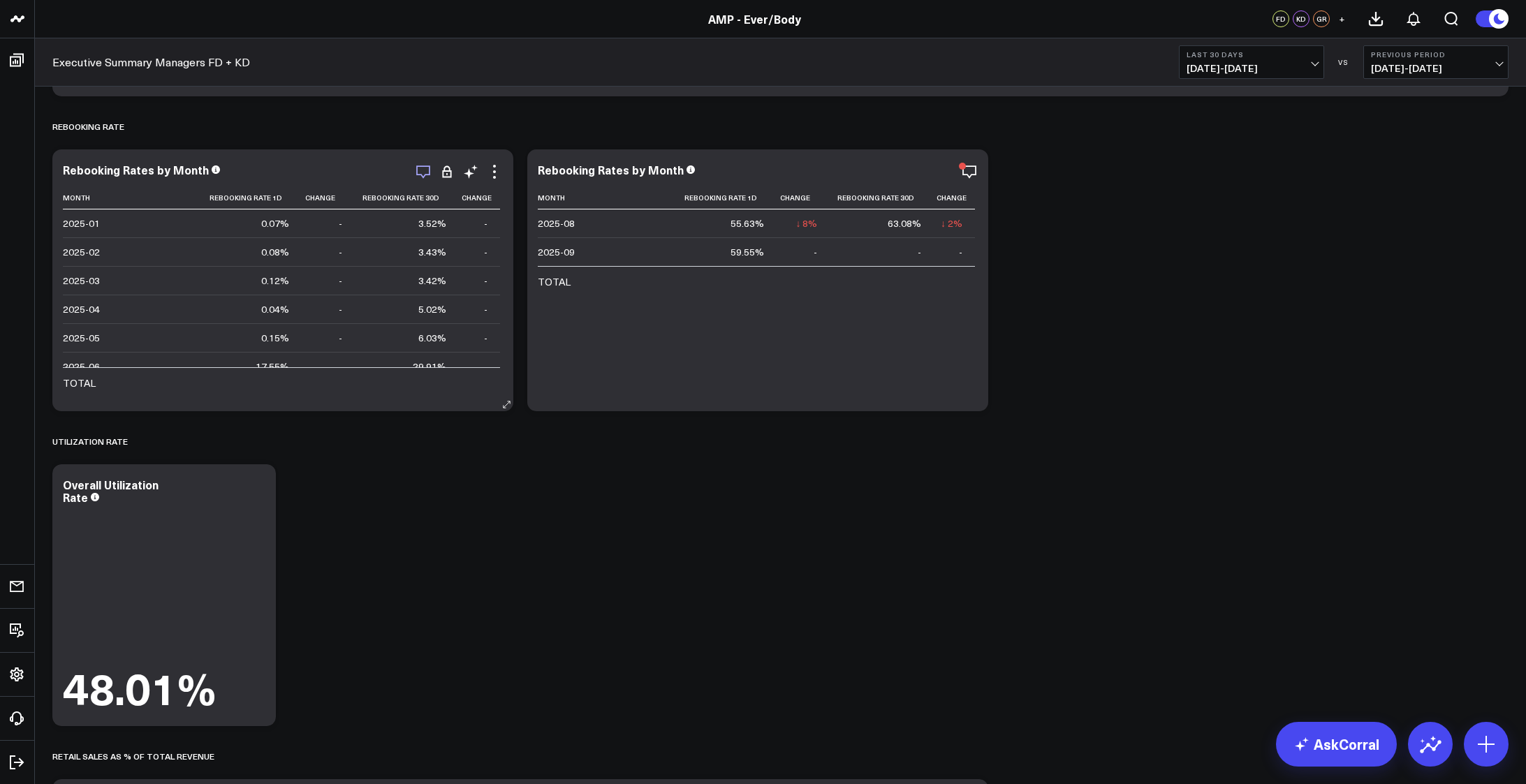
click at [423, 170] on icon "button" at bounding box center [423, 172] width 17 height 17
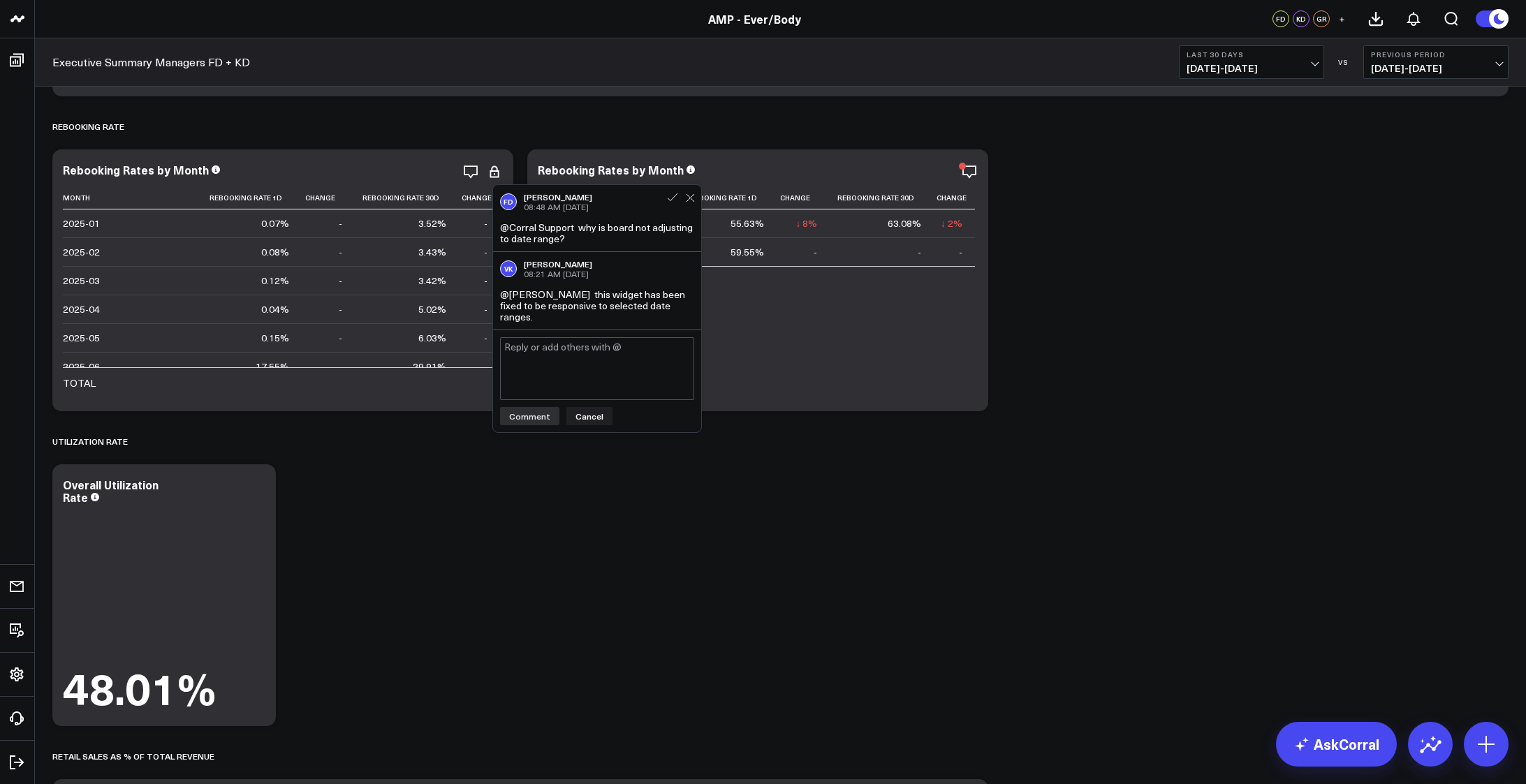
click at [776, 515] on div "Modify via AI Copy link to widget Ask support Remove Create linked copy Executi…" at bounding box center [780, 418] width 1470 height 7637
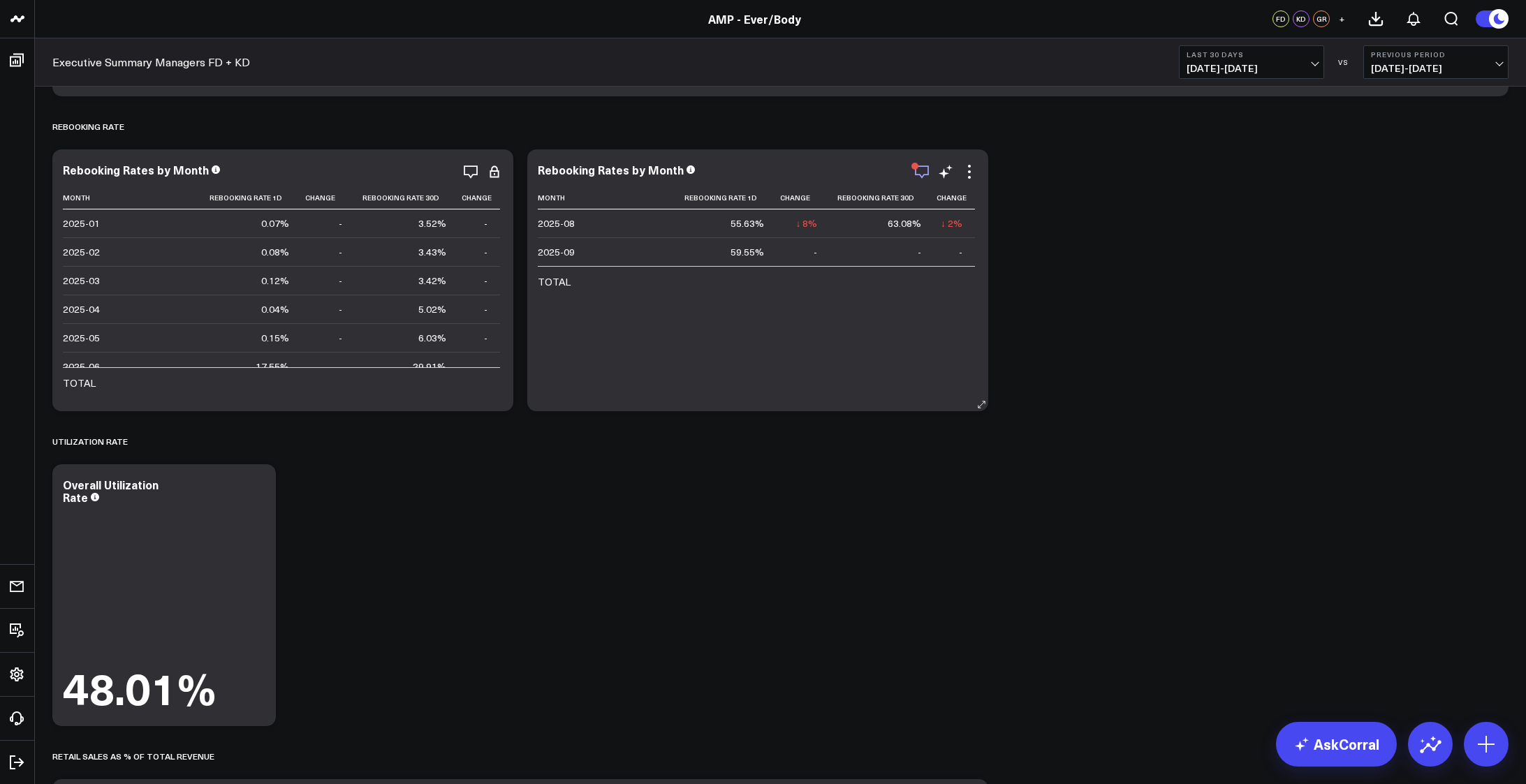
click at [925, 167] on icon "button" at bounding box center [922, 172] width 17 height 17
click at [1286, 357] on div "Modify via AI Copy link to widget Ask support Remove Create linked copy Executi…" at bounding box center [780, 418] width 1470 height 7637
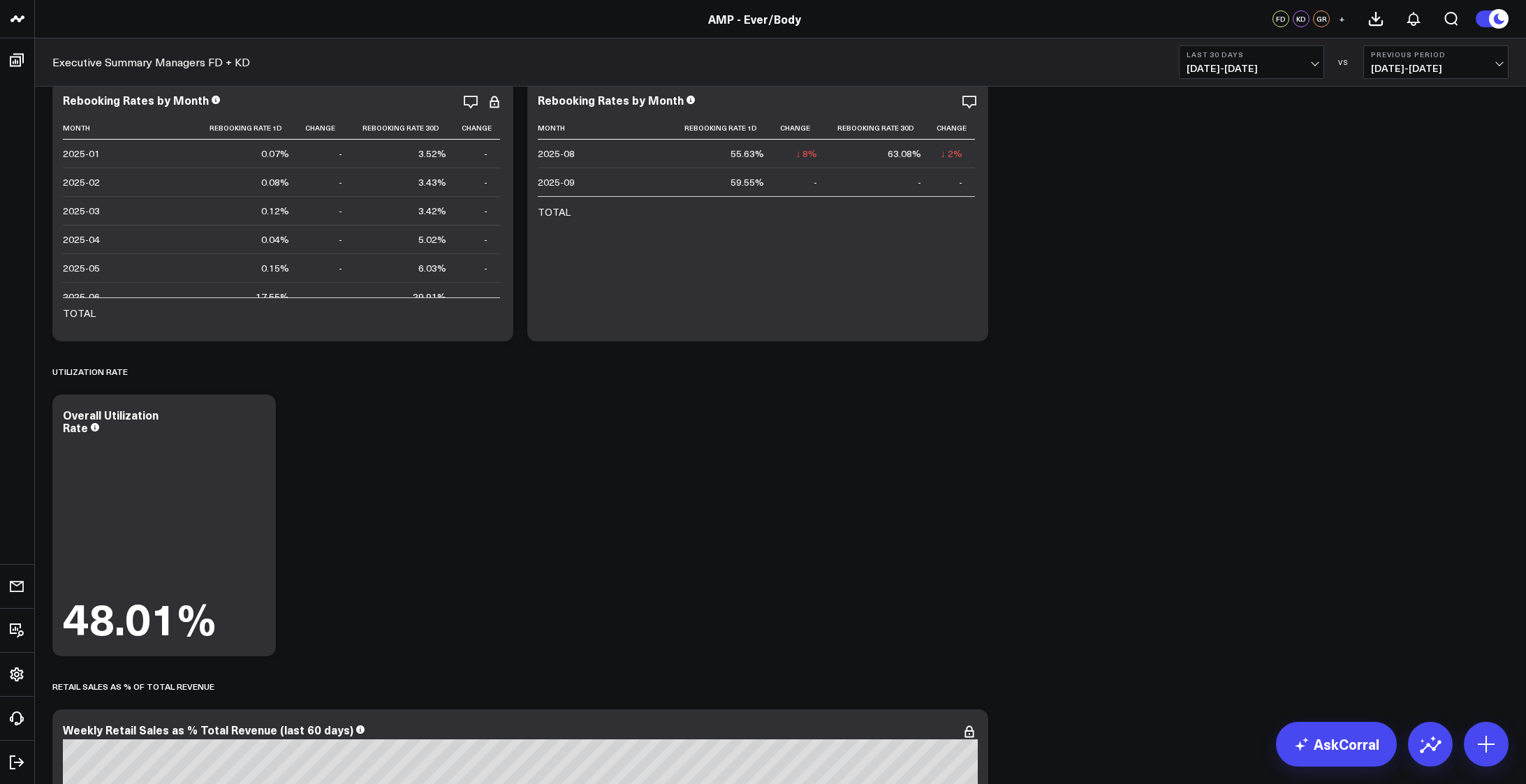
scroll to position [3600, 0]
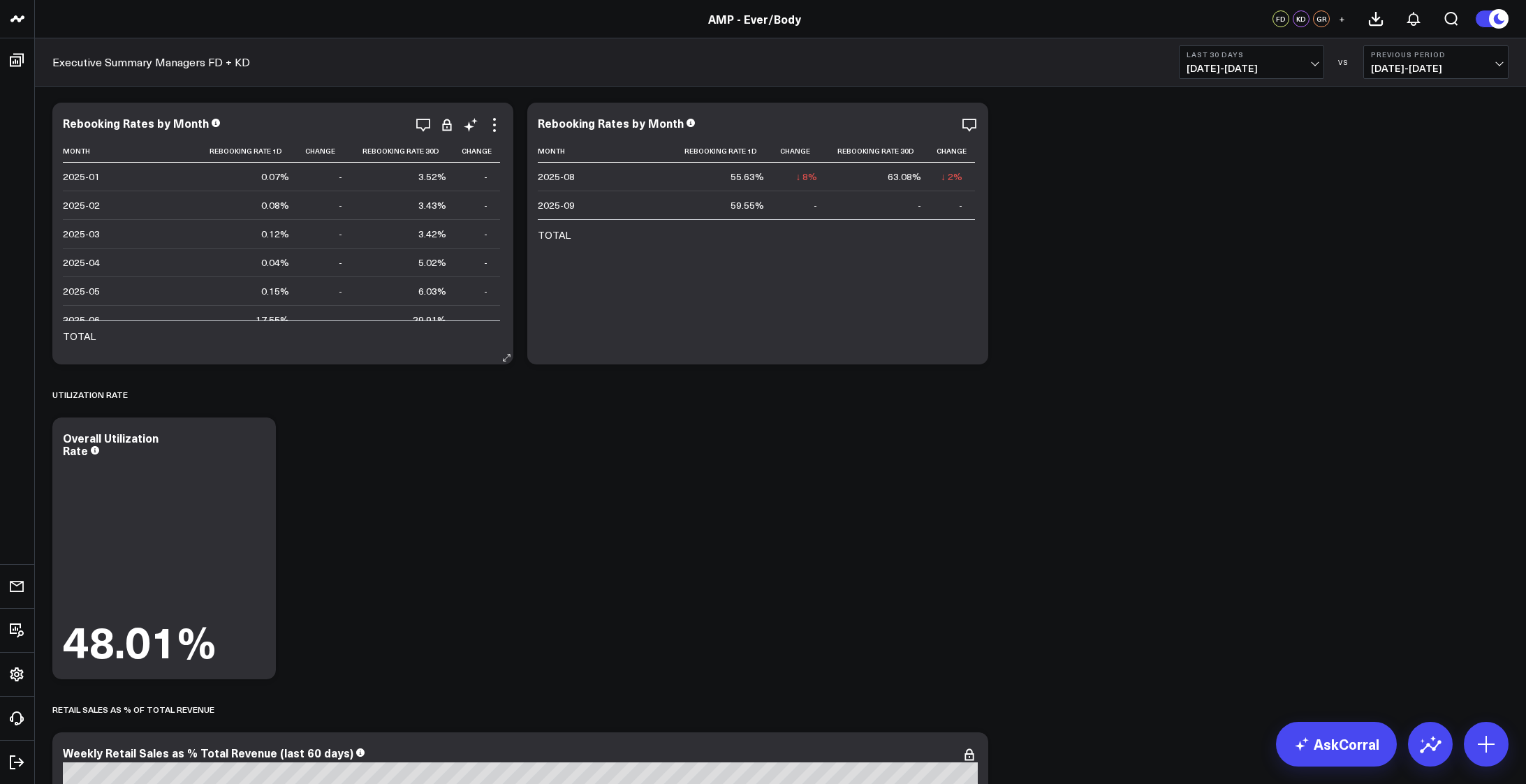
click at [135, 317] on td "2025-06" at bounding box center [132, 319] width 139 height 29
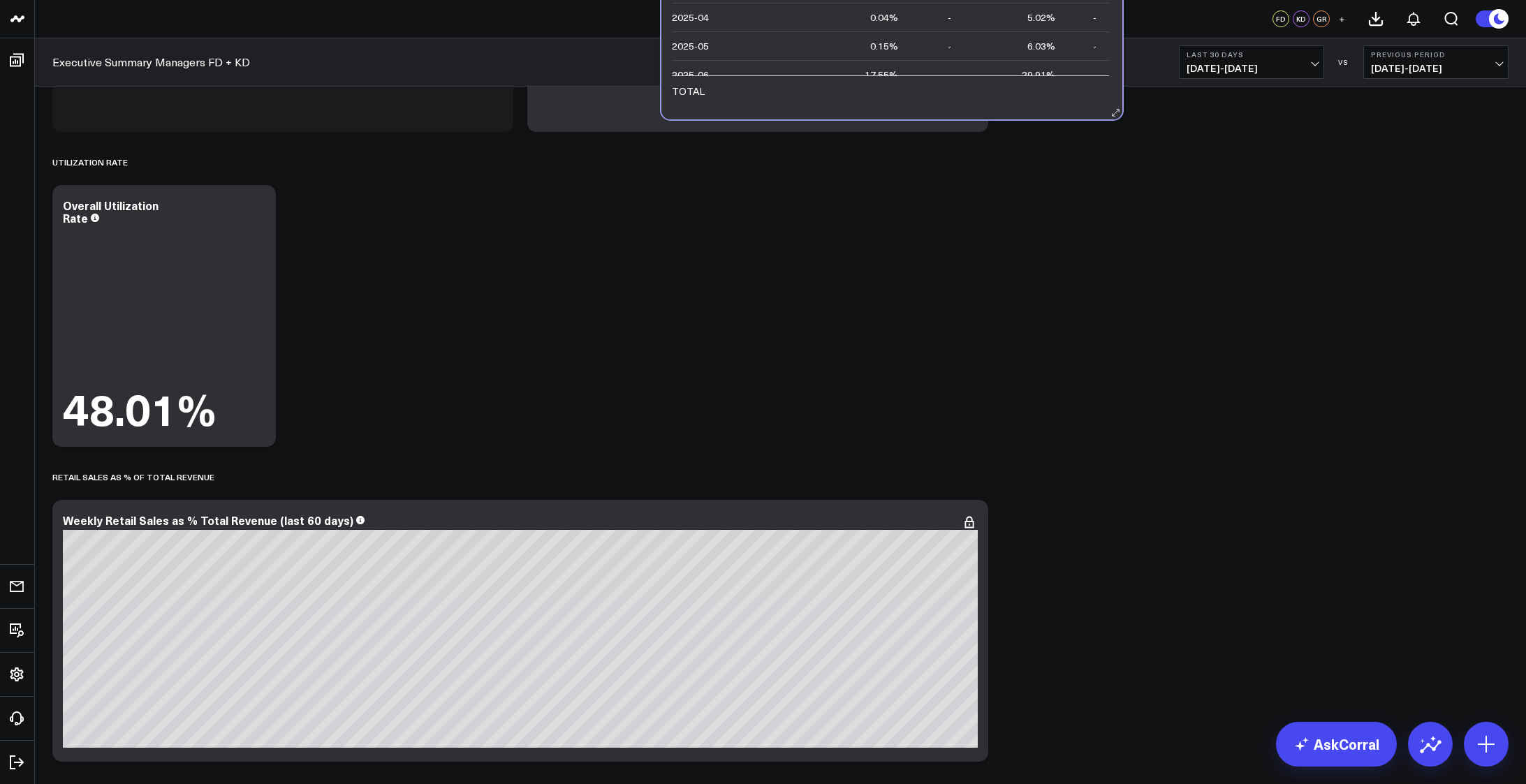
scroll to position [3831, 0]
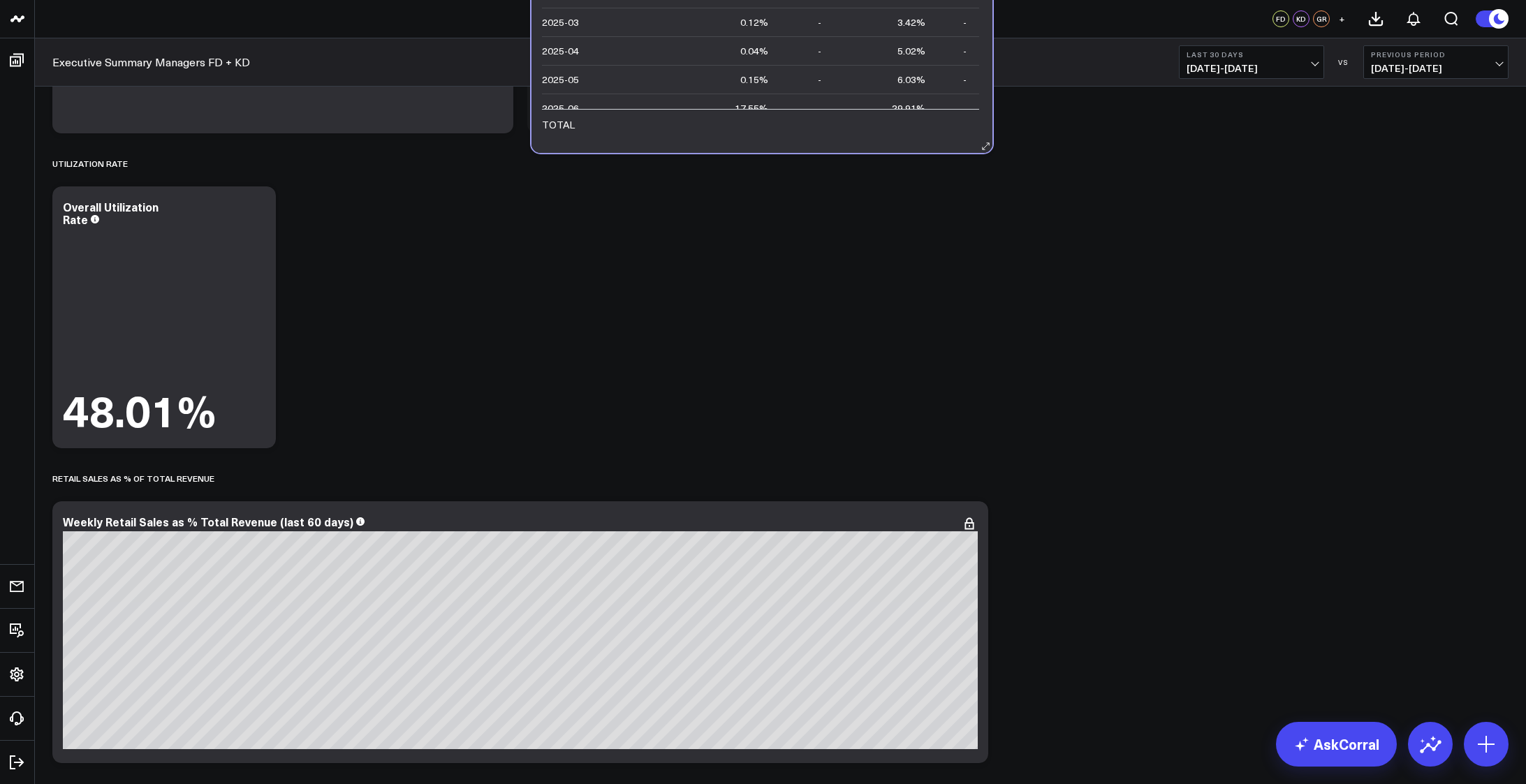
click at [602, 106] on td "2025-06" at bounding box center [611, 107] width 139 height 29
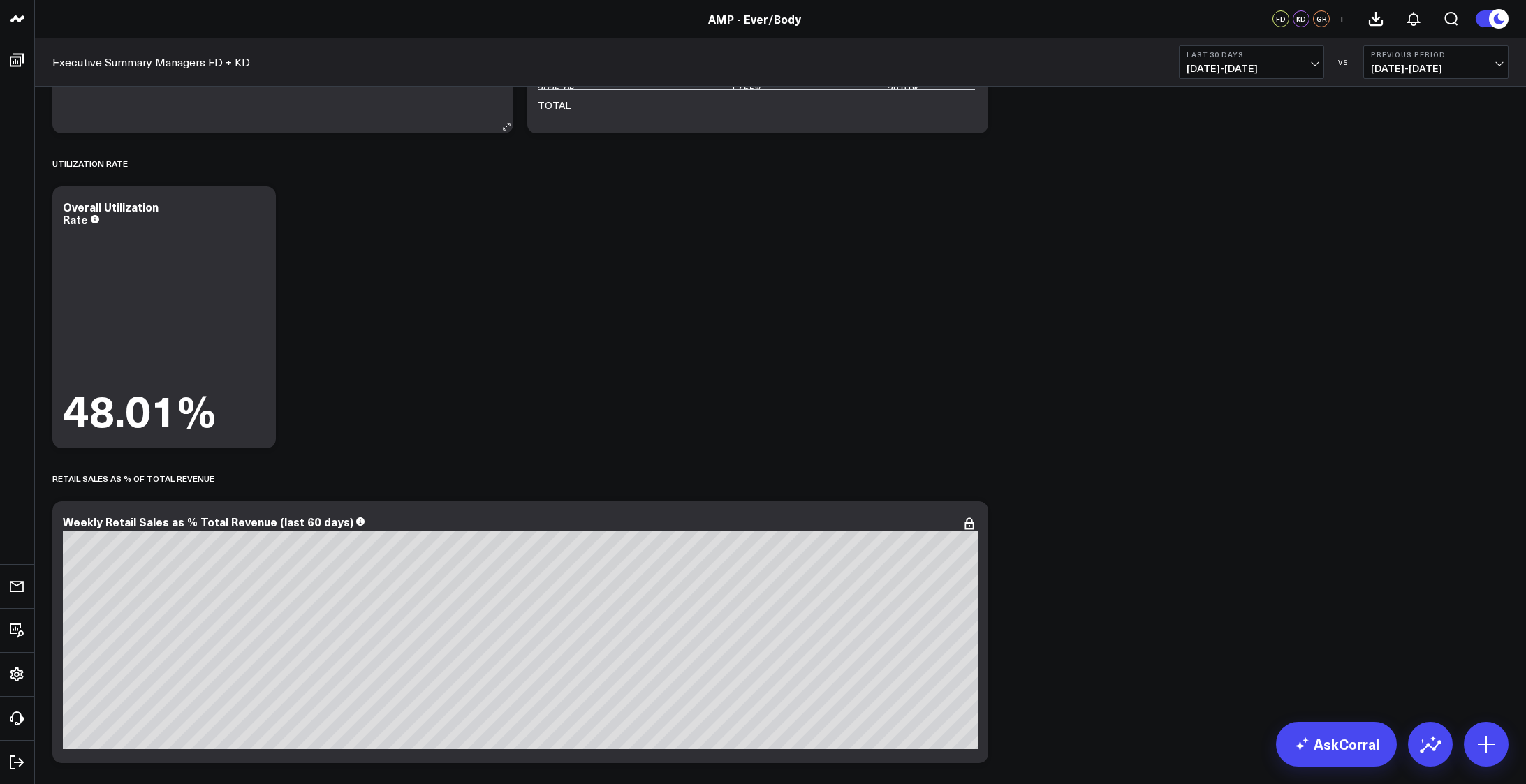
click at [625, 325] on div "Modify via AI Copy link to widget Ask support Remove Create linked copy Executi…" at bounding box center [780, 140] width 1470 height 7637
click at [576, 451] on div "Modify via AI Copy link to widget Ask support Remove Create linked copy Executi…" at bounding box center [780, 140] width 1470 height 7637
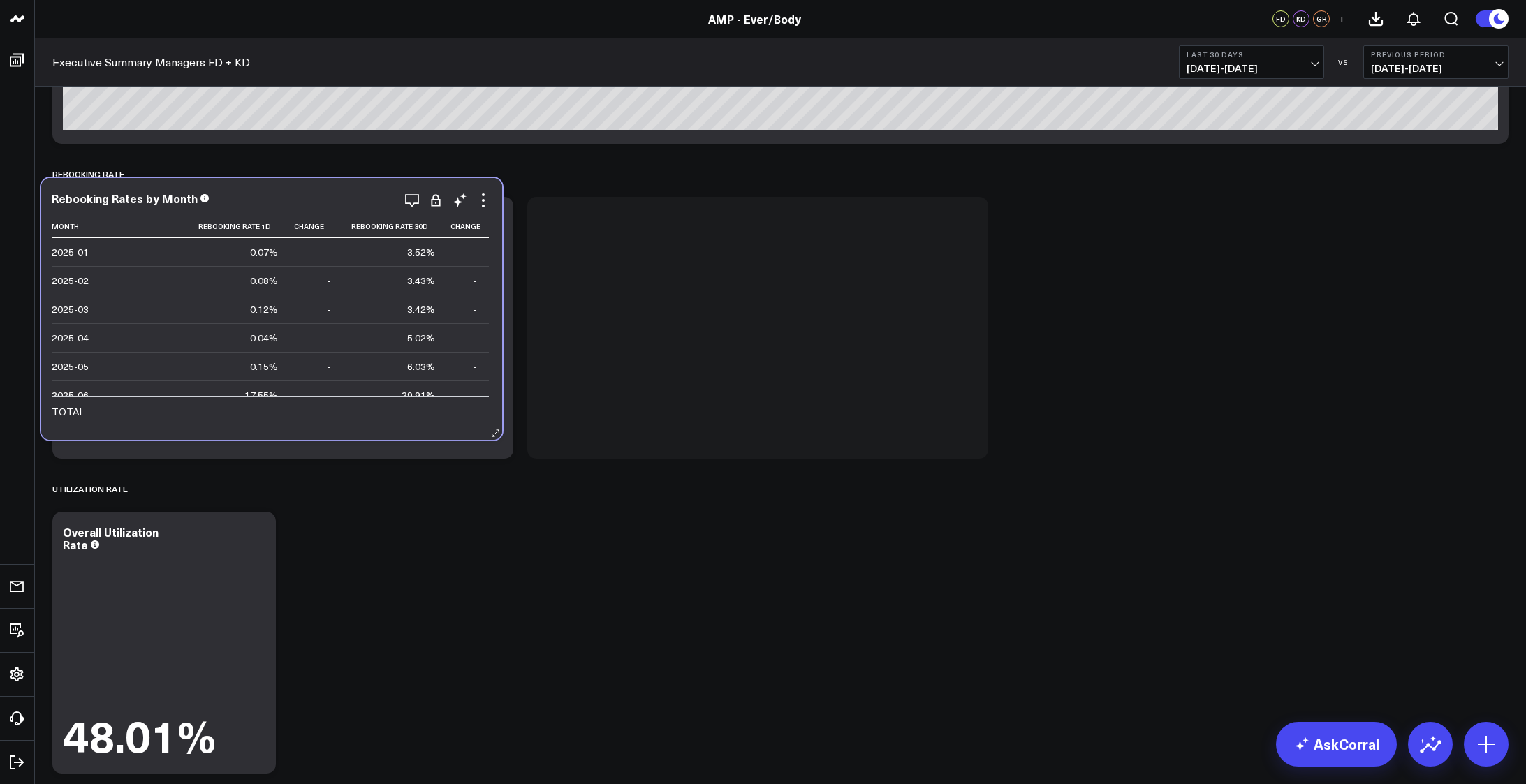
drag, startPoint x: 631, startPoint y: 441, endPoint x: 200, endPoint y: 415, distance: 431.8
click at [200, 415] on td at bounding box center [240, 411] width 99 height 30
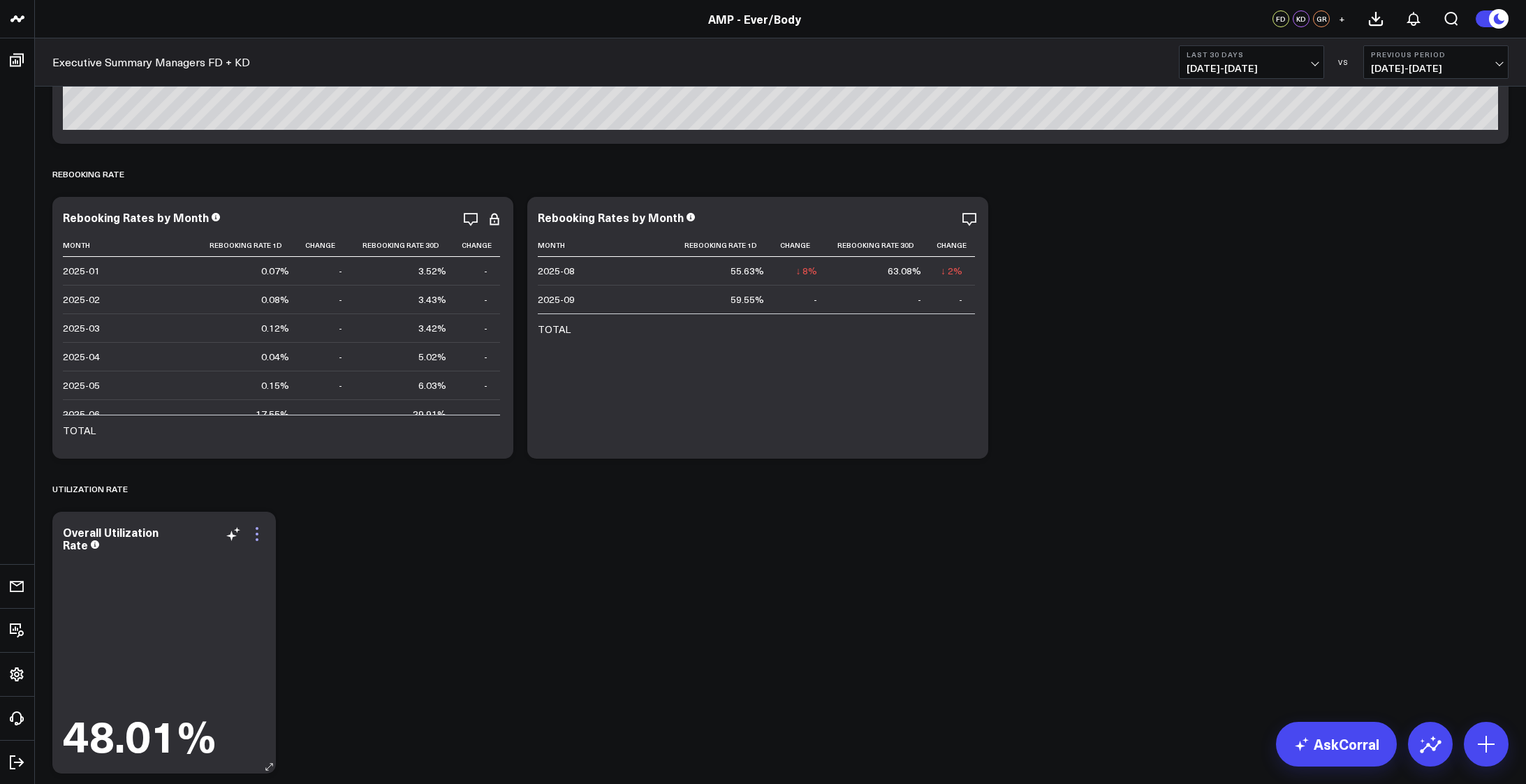
click at [606, 535] on div "Modify via AI Copy link to widget Ask support Remove Create linked copy Executi…" at bounding box center [780, 465] width 1470 height 7637
click at [258, 220] on div "Rebooking Rates by Month" at bounding box center [283, 217] width 440 height 13
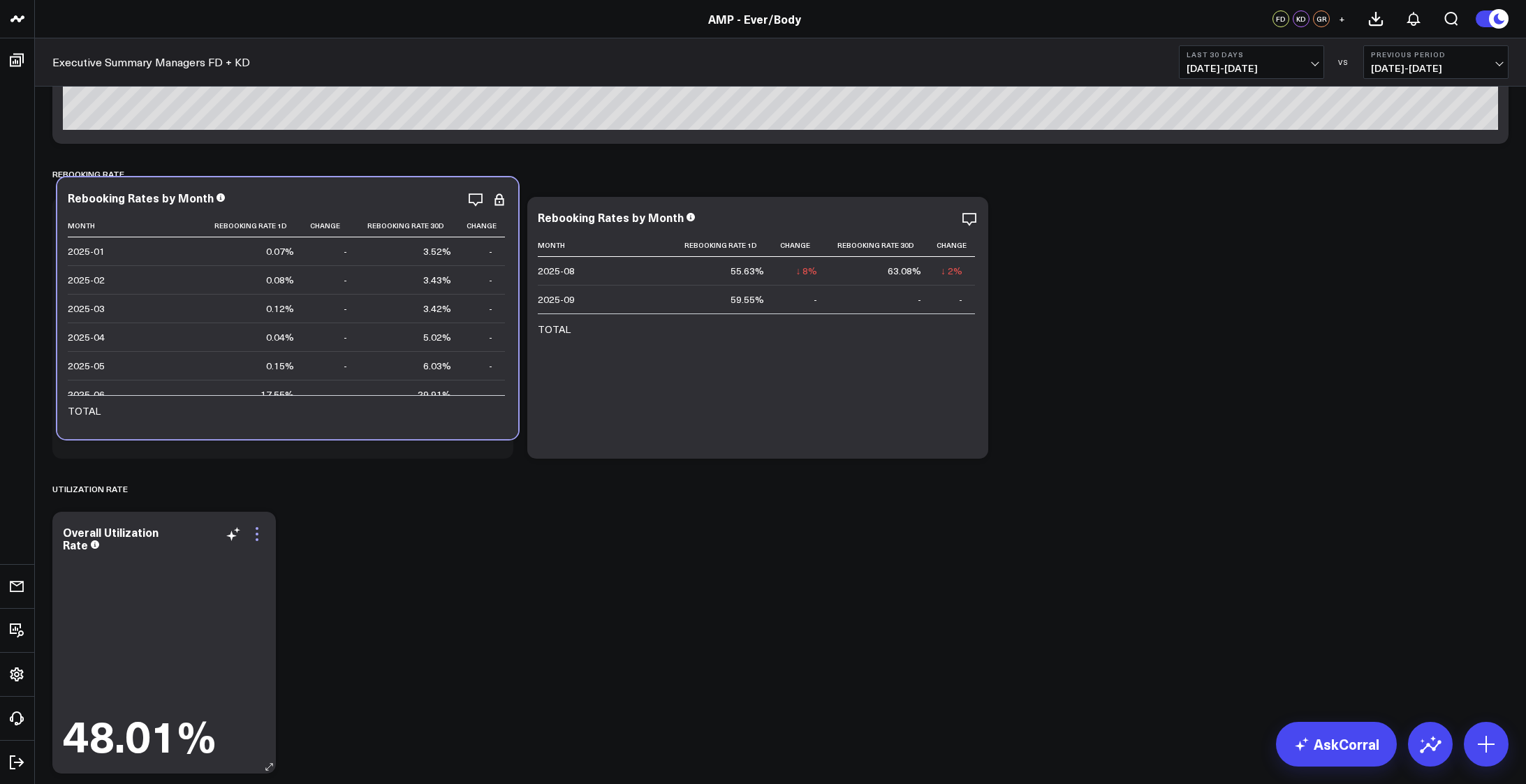
scroll to position [3831, 0]
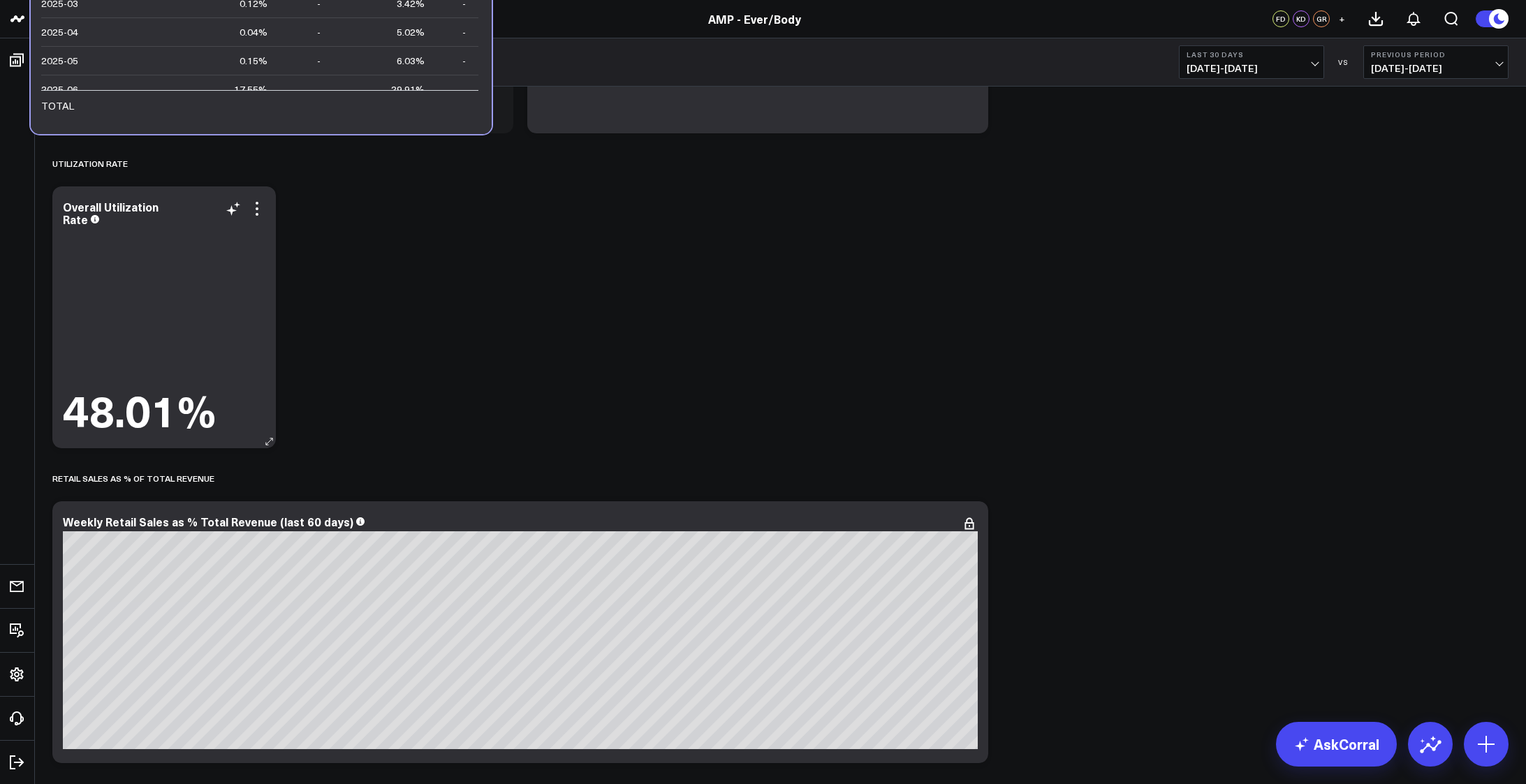
click at [236, 221] on div "Overall Utilization Rate" at bounding box center [164, 213] width 203 height 25
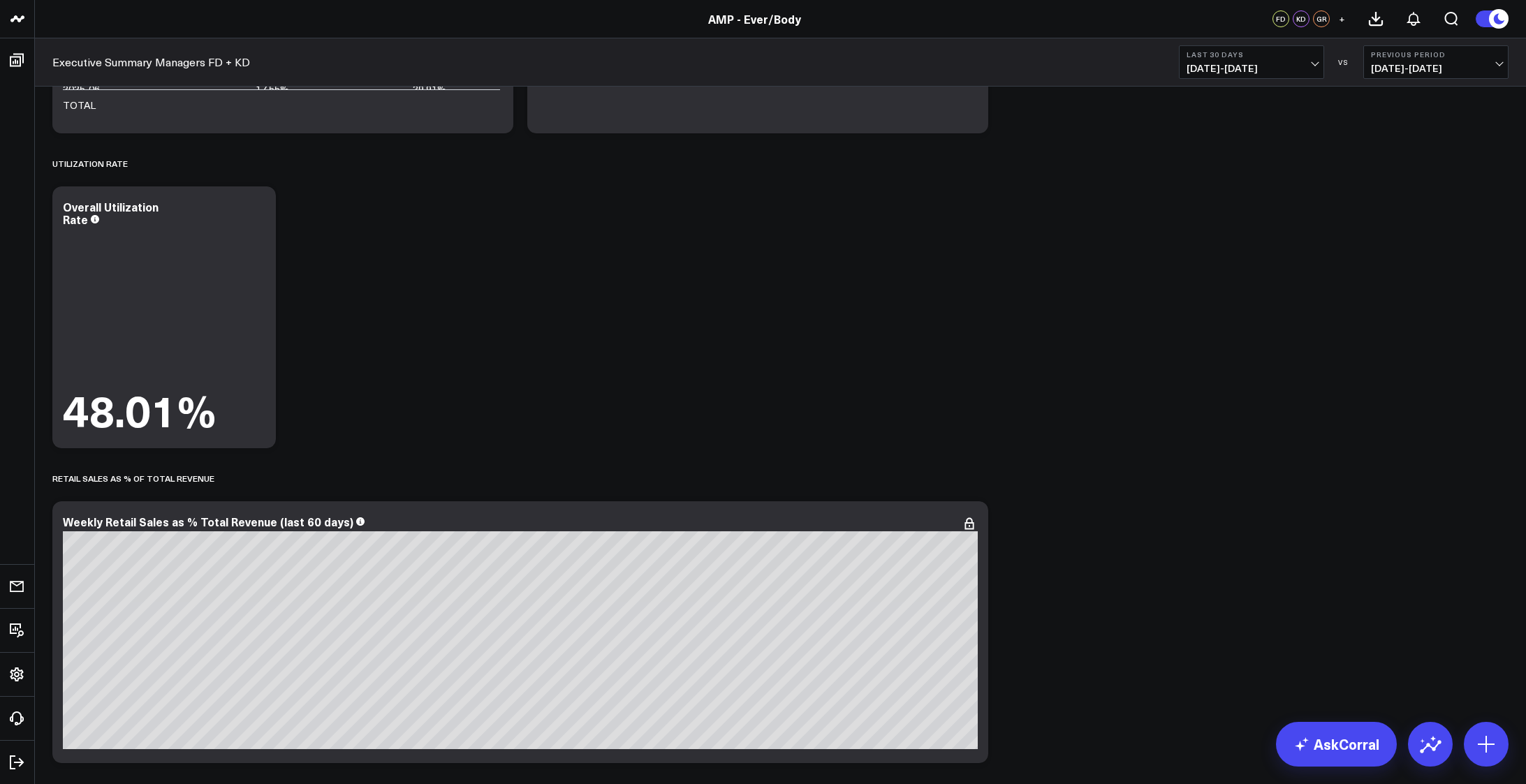
click at [583, 254] on div "Modify via AI Copy link to widget Ask support Remove Create linked copy Executi…" at bounding box center [780, 140] width 1470 height 7637
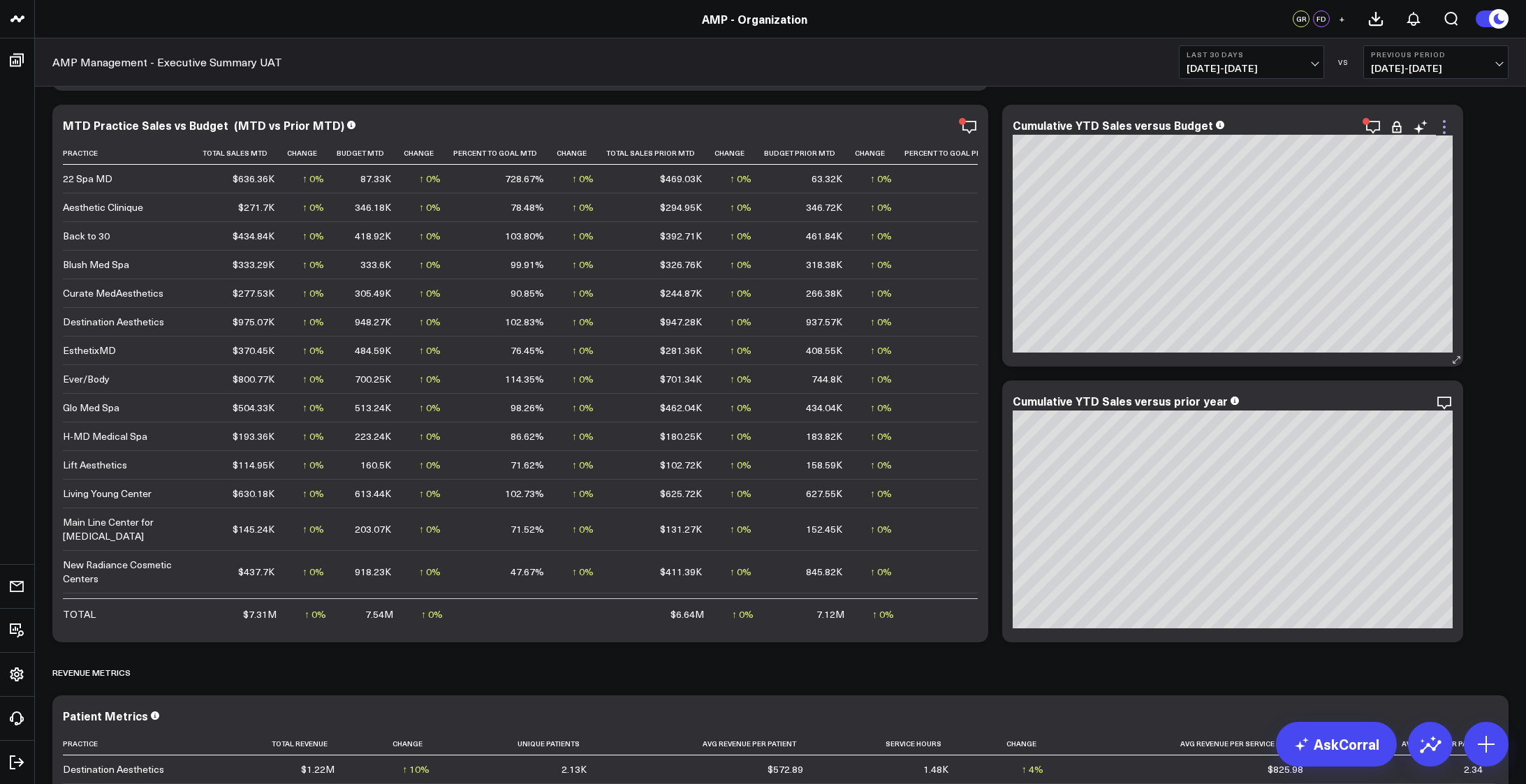
click at [1447, 121] on icon at bounding box center [1444, 127] width 17 height 17
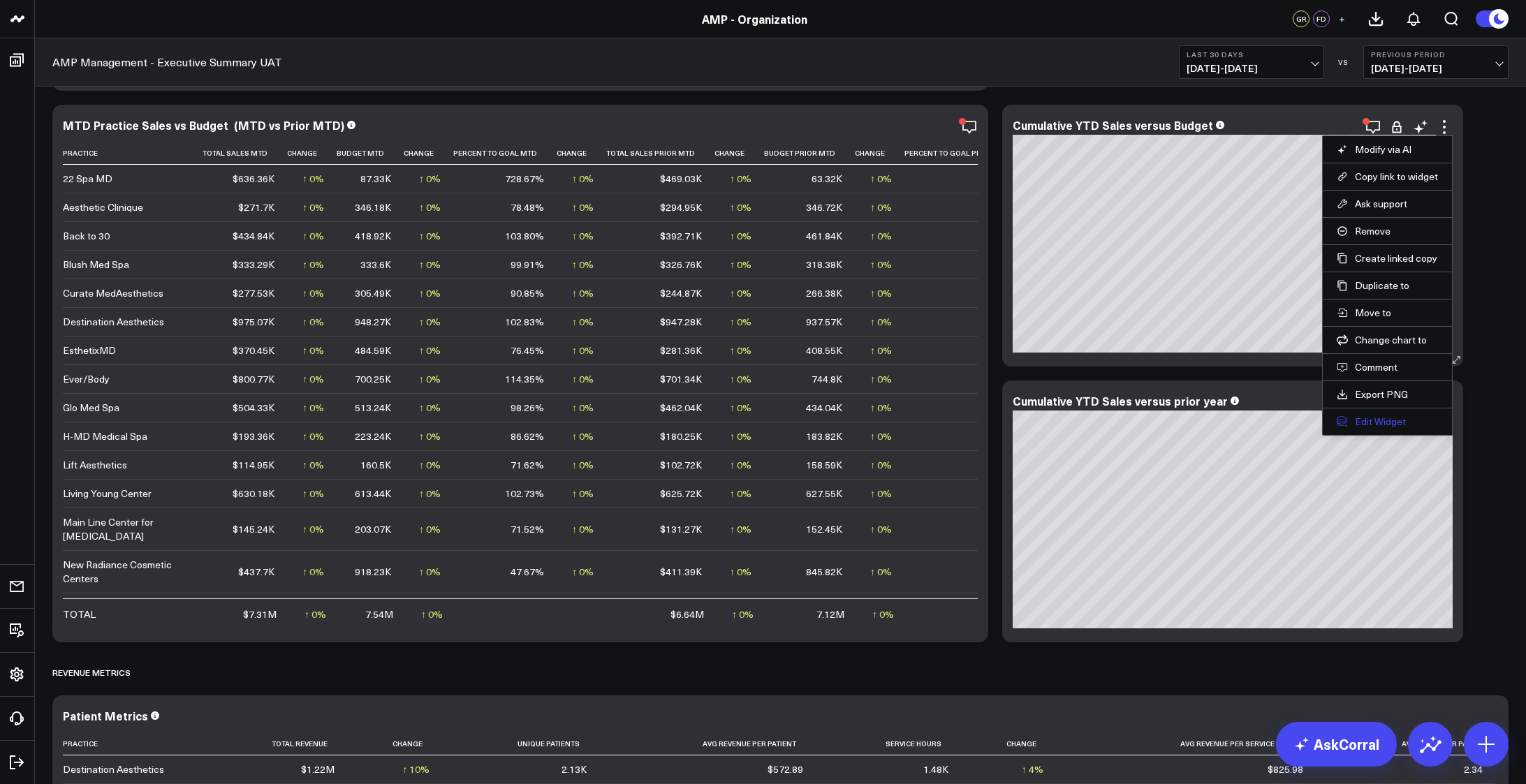
click at [1375, 420] on button "Edit Widget" at bounding box center [1387, 422] width 101 height 13
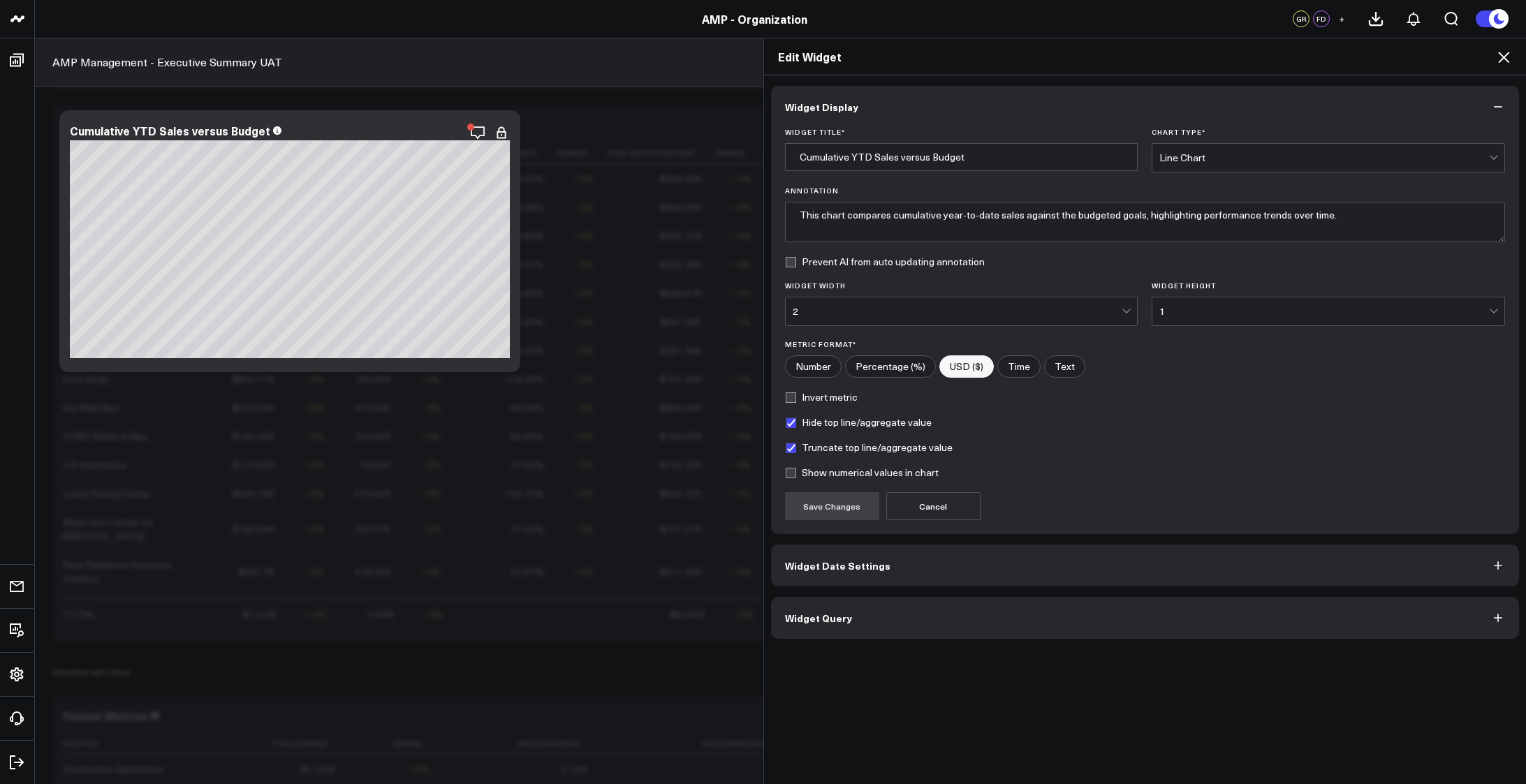
click at [940, 629] on button "Widget Query" at bounding box center [1145, 618] width 749 height 42
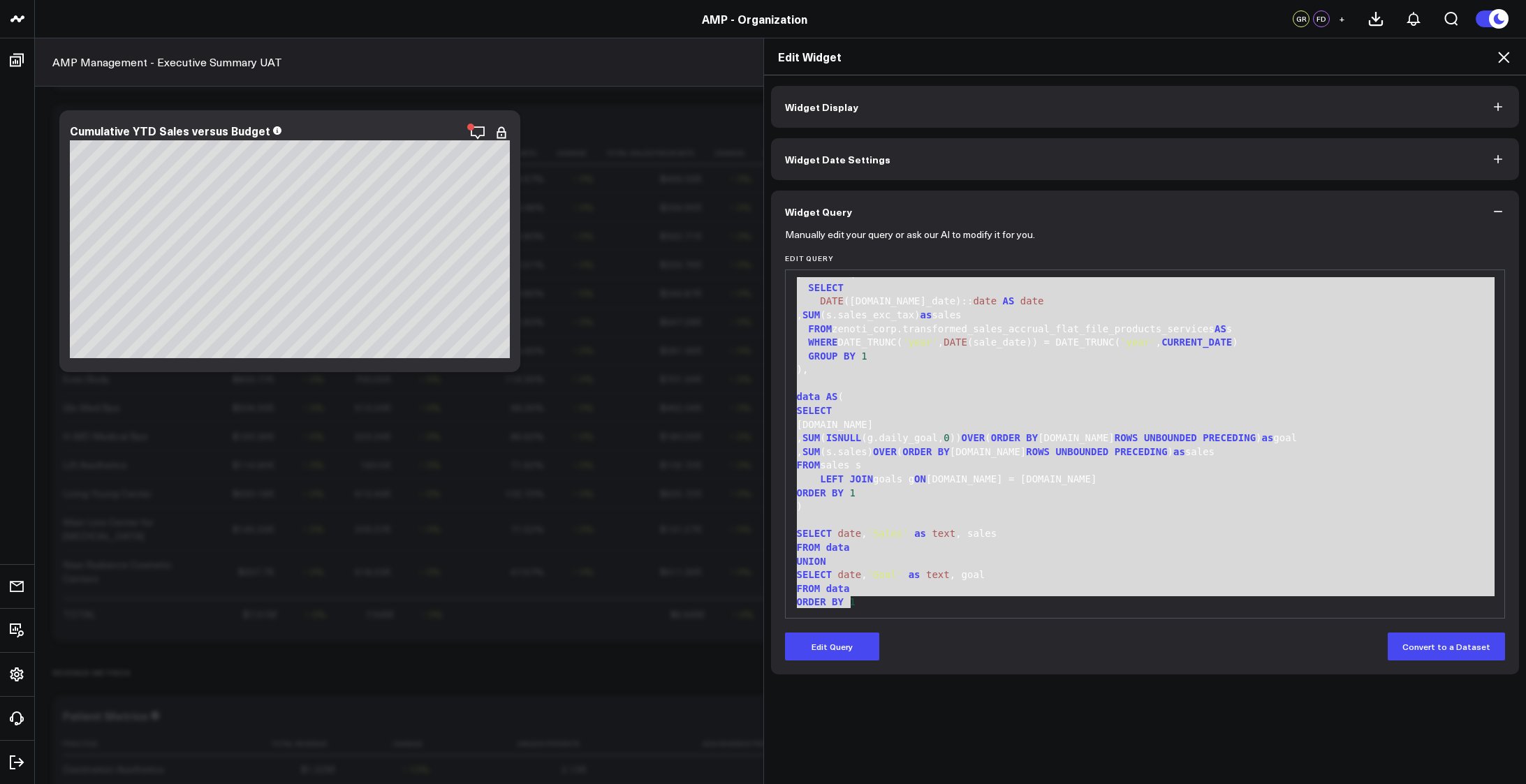
scroll to position [178, 0]
drag, startPoint x: 792, startPoint y: 289, endPoint x: 885, endPoint y: 649, distance: 371.8
click at [885, 649] on form "Manually edit your query or ask our AI to modify it for you. Edit Query 99 1 2 …" at bounding box center [1145, 446] width 721 height 428
copy div "WITH goals AS ( SELECT c.date , SUM (g.goal * 1.00 ) / cLast.day_of_month as da…"
click at [1035, 460] on div "FROM sales s" at bounding box center [1145, 465] width 705 height 14
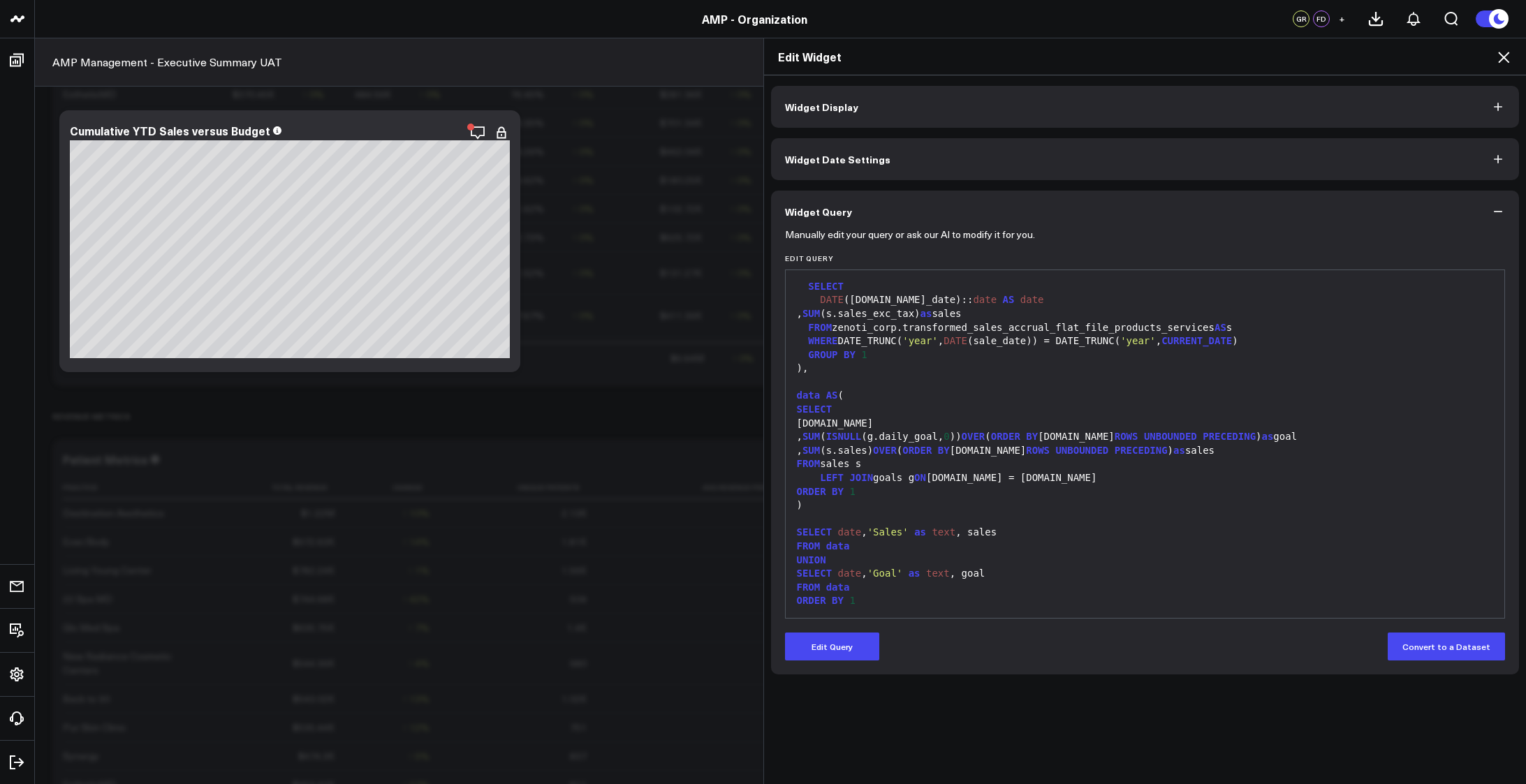
scroll to position [1977, 0]
click at [1507, 52] on icon at bounding box center [1504, 57] width 17 height 17
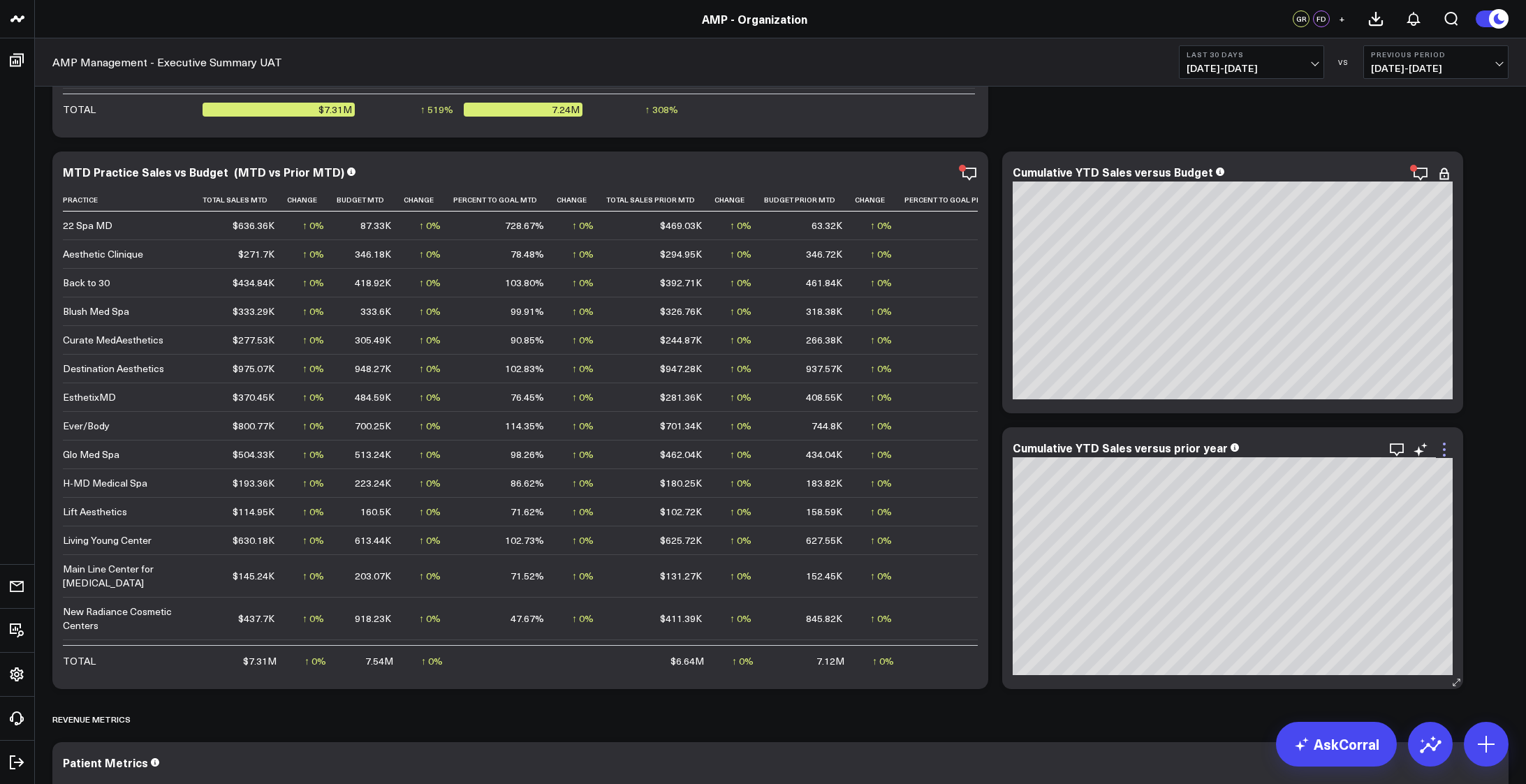
click at [1441, 451] on icon at bounding box center [1444, 450] width 17 height 17
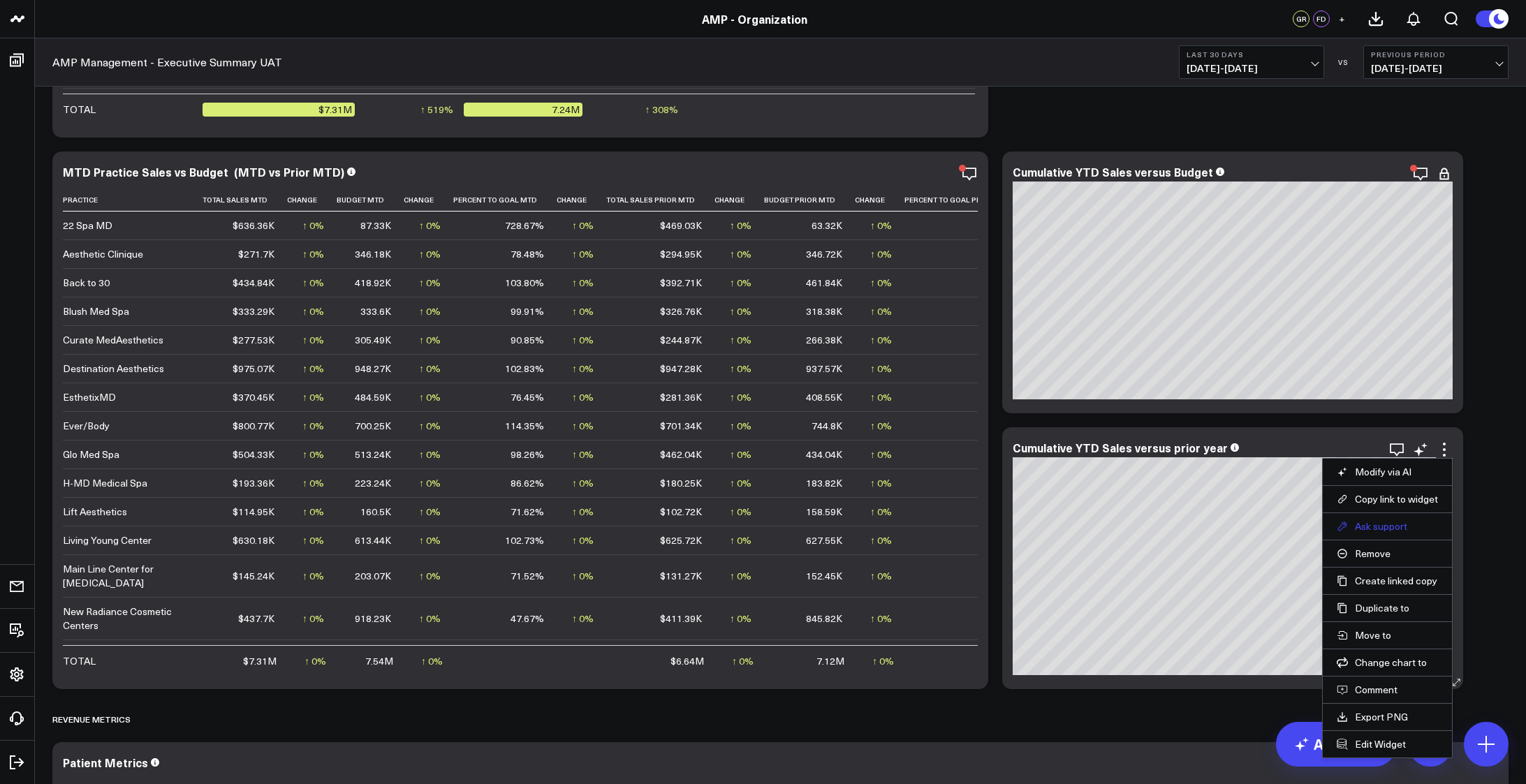
click at [1370, 530] on button "Ask support" at bounding box center [1387, 526] width 101 height 13
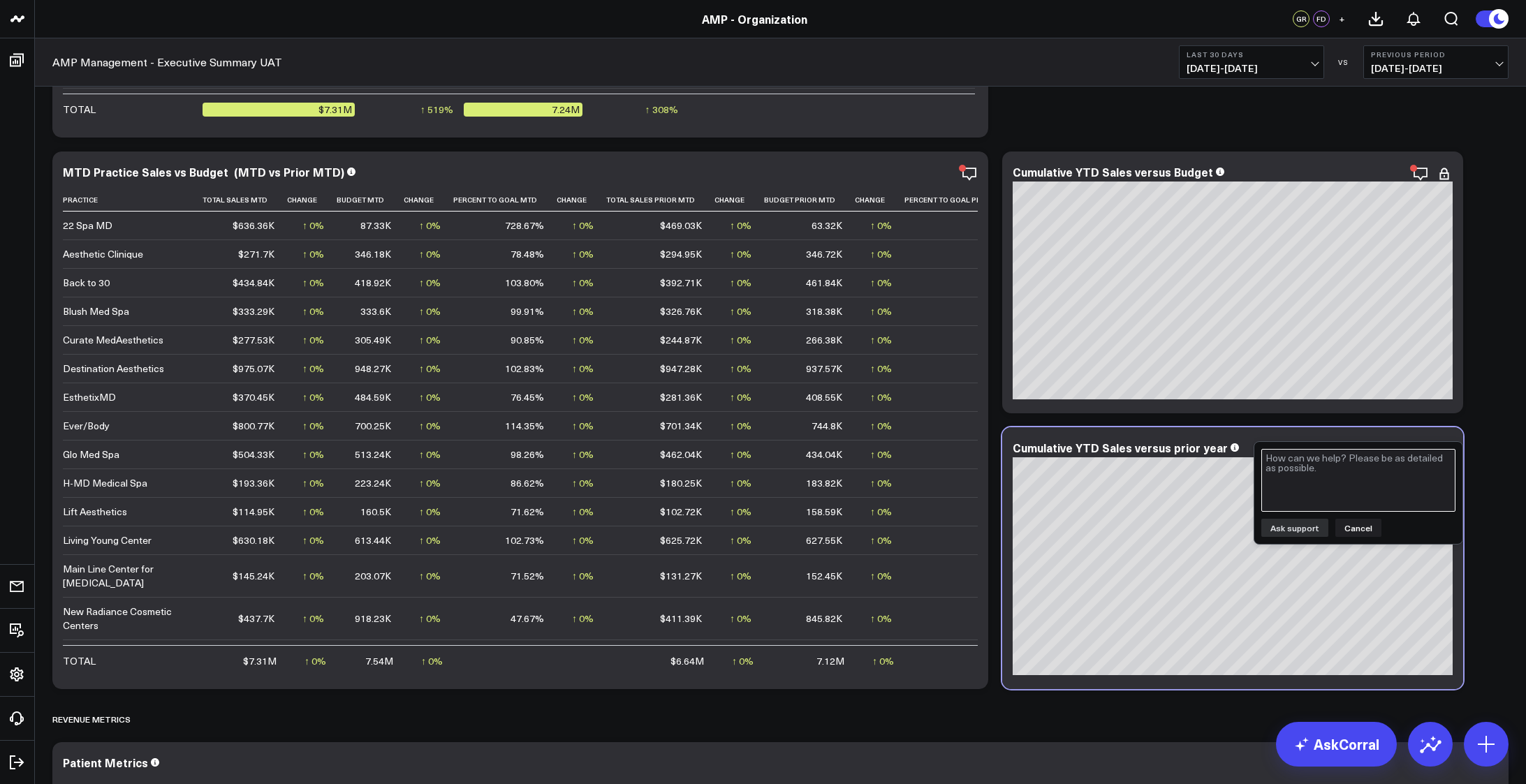
click at [1363, 491] on textarea at bounding box center [1358, 481] width 194 height 63
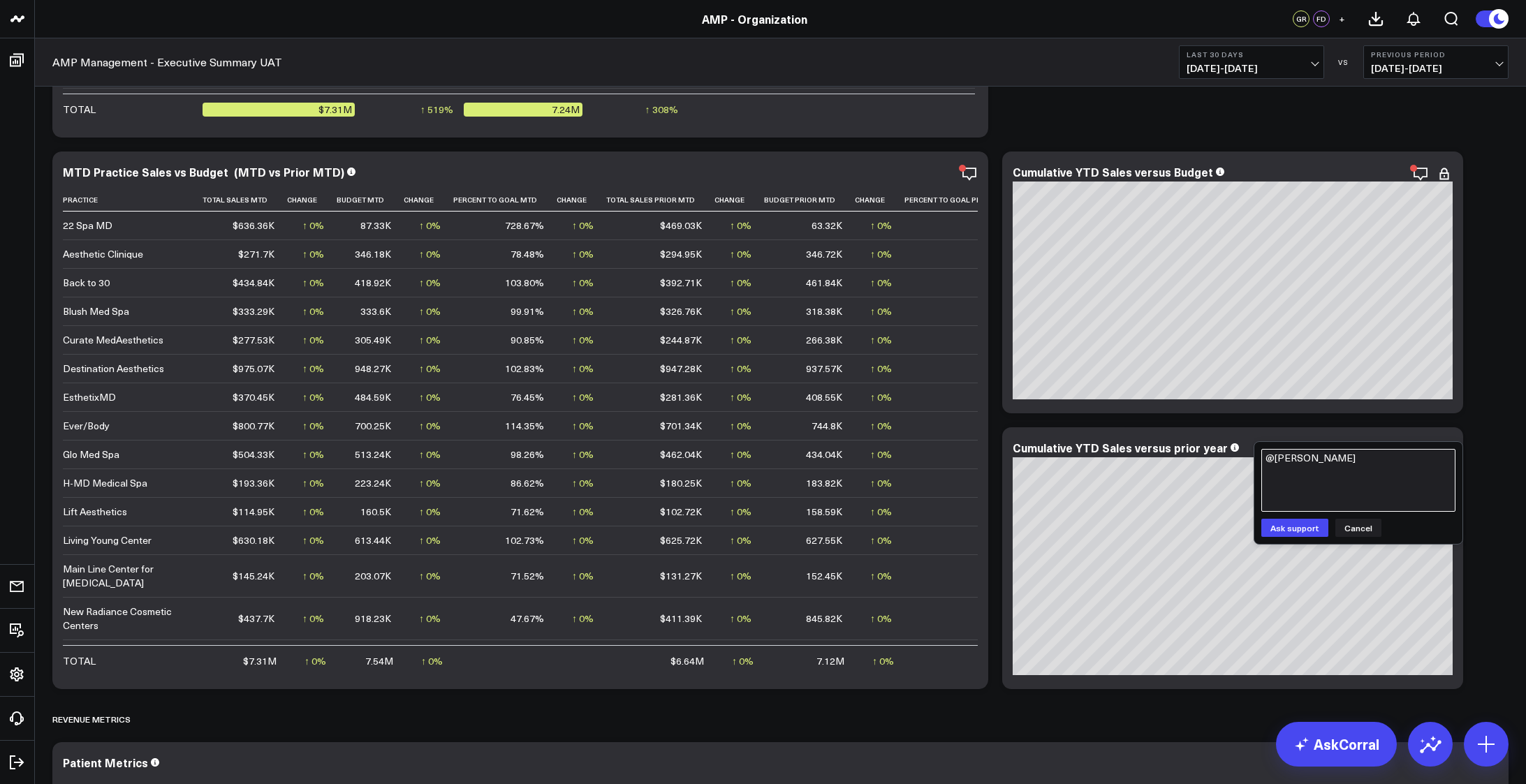
type textarea "@Corral"
type textarea "Hello, this widget's output is a pair of rows per date, one with Current Year s…"
click at [1279, 514] on form "Hello, this widget's output is a pair of rows per date, one with Current Year s…" at bounding box center [1358, 493] width 194 height 88
click at [1282, 527] on button "Ask support" at bounding box center [1295, 528] width 67 height 18
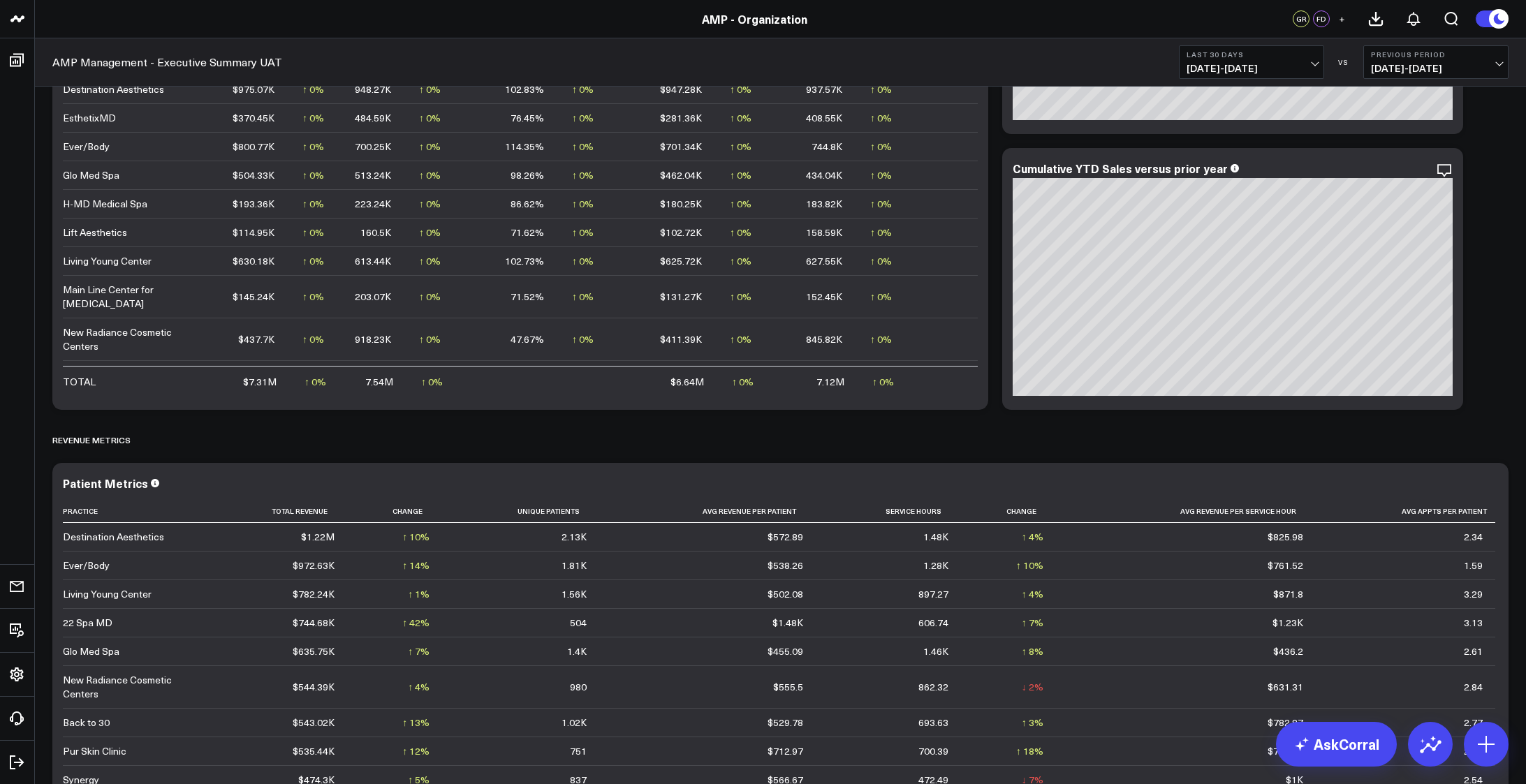
scroll to position [2234, 0]
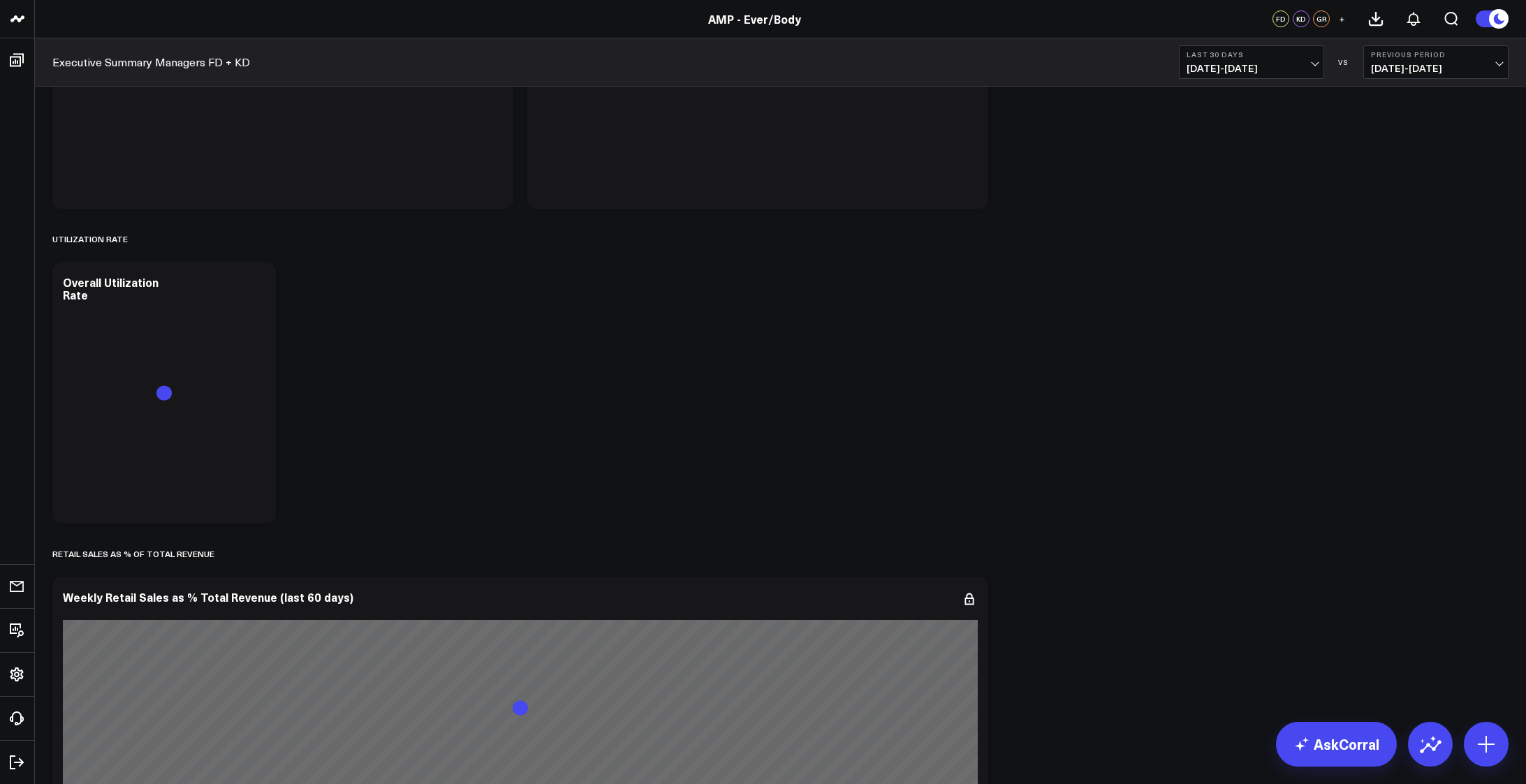
scroll to position [3778, 0]
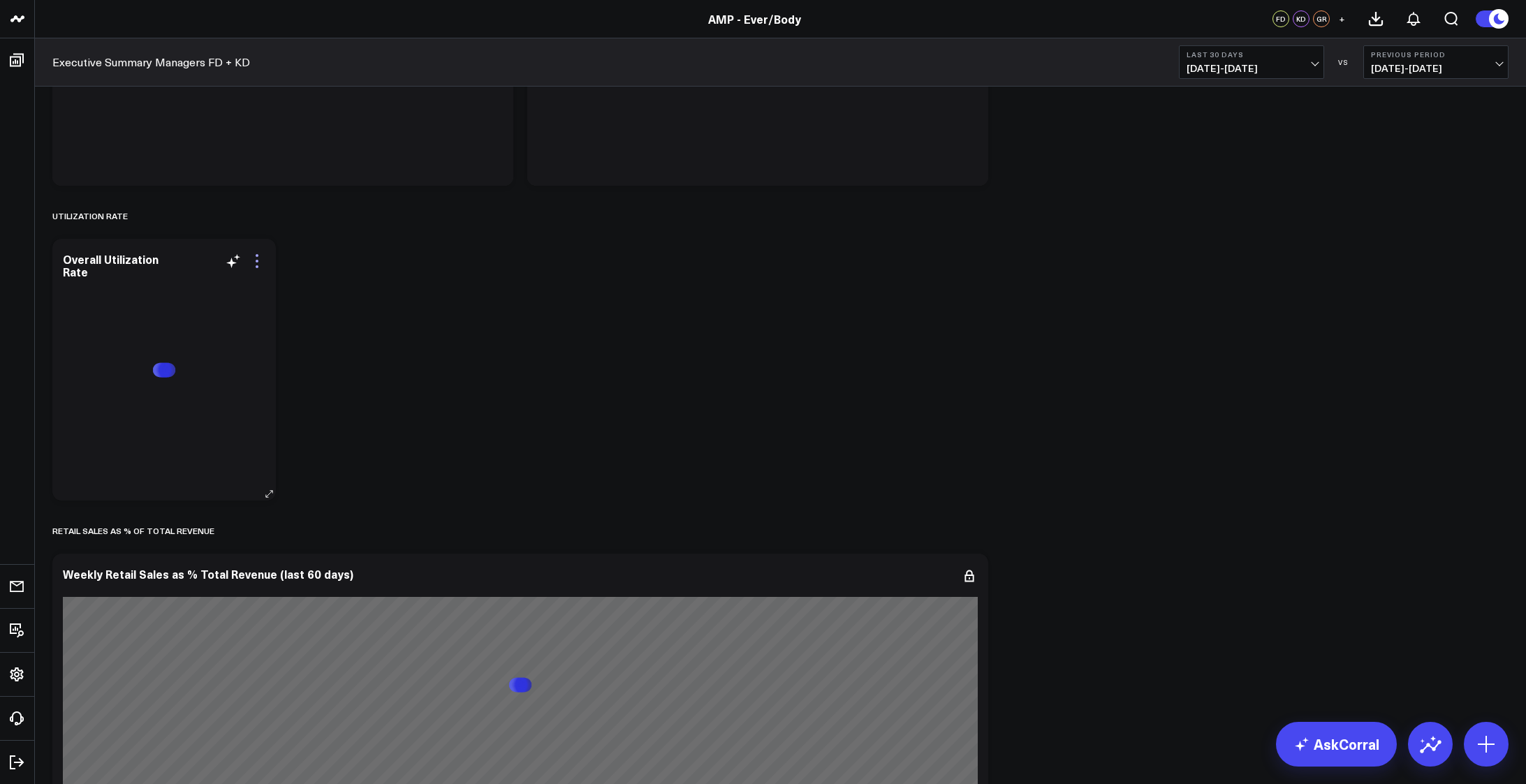
click at [257, 261] on icon at bounding box center [257, 261] width 3 height 3
click at [182, 553] on button "Edit Widget" at bounding box center [200, 556] width 101 height 13
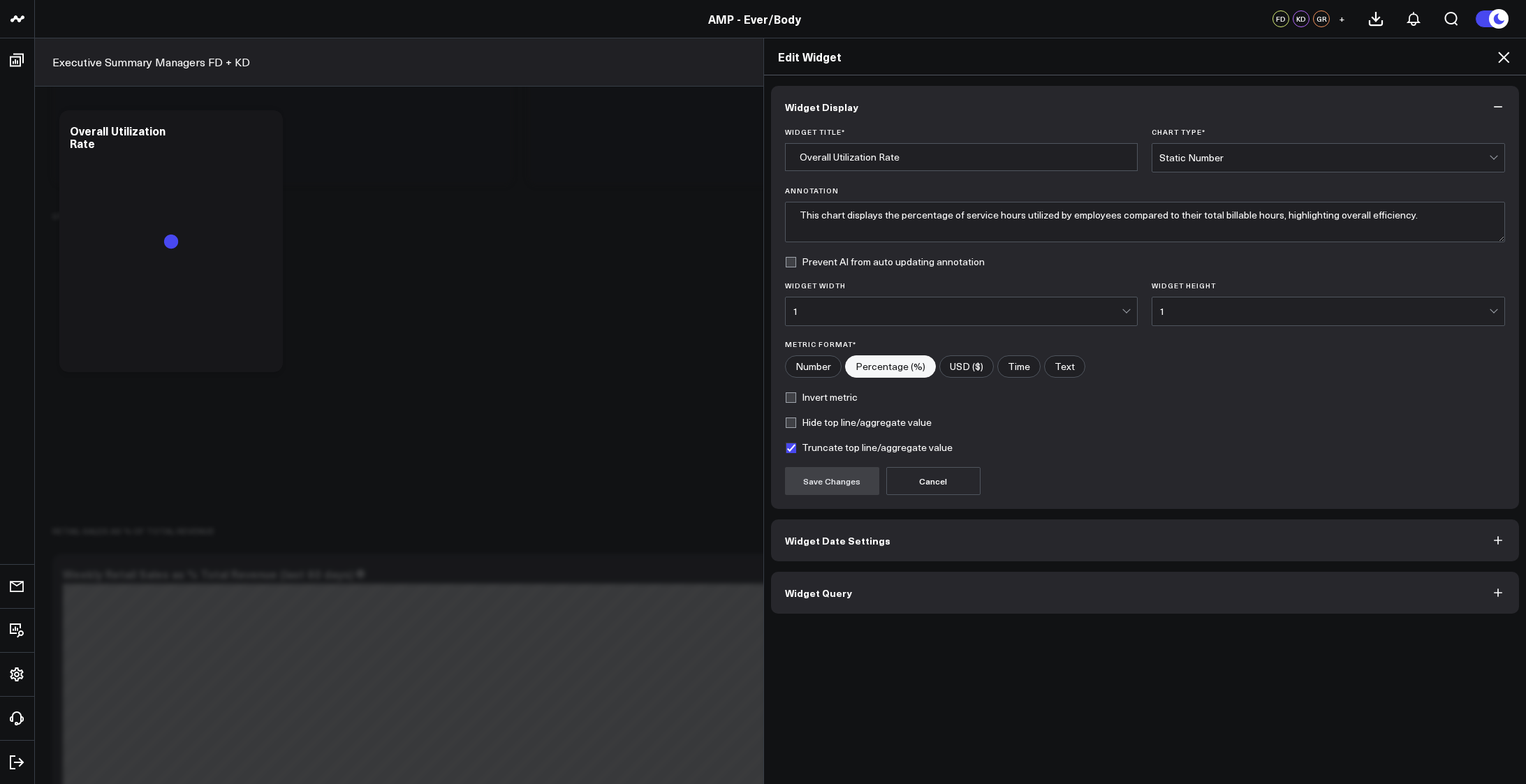
click at [932, 535] on button "Widget Date Settings" at bounding box center [1145, 540] width 749 height 42
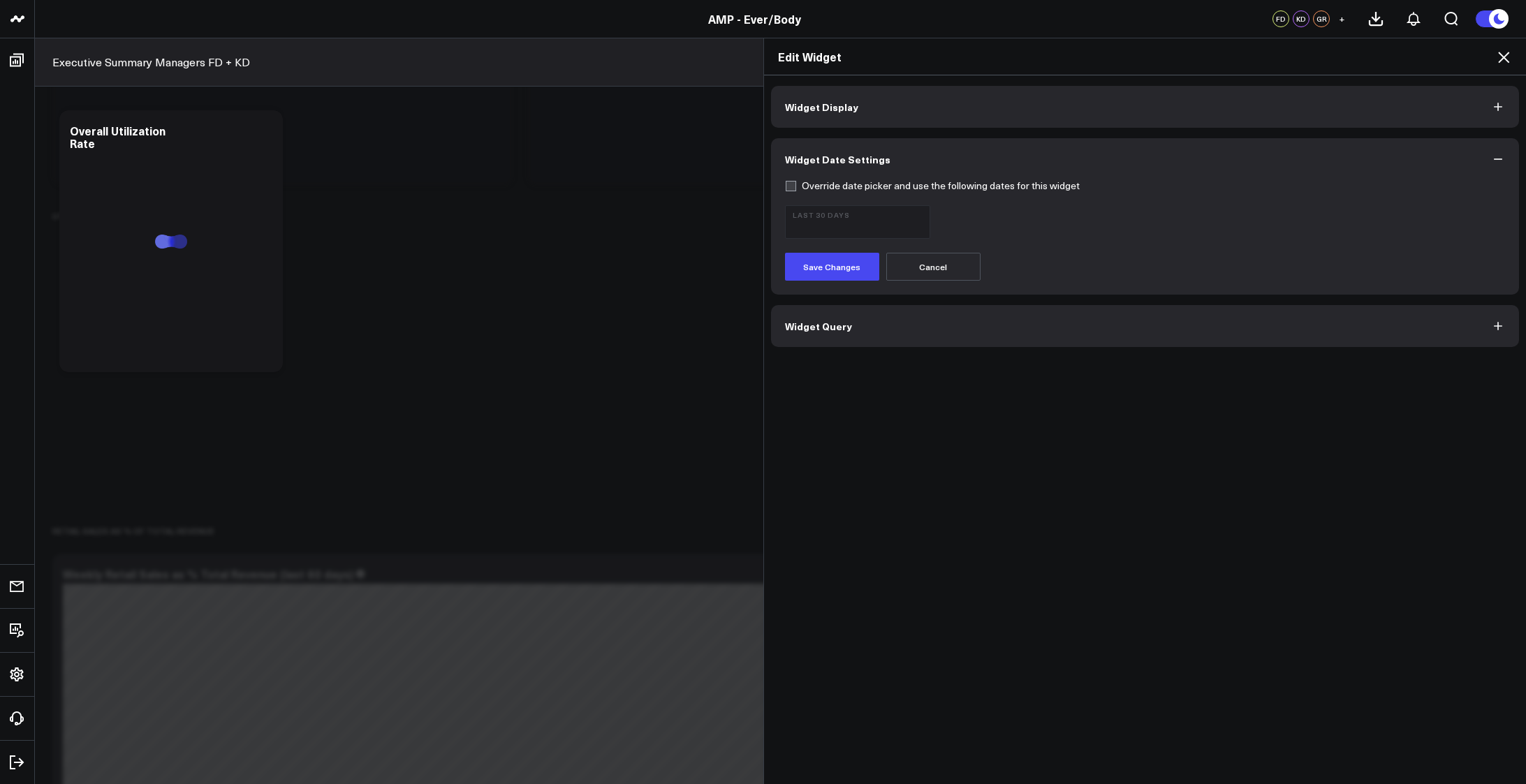
click at [1008, 312] on button "Widget Query" at bounding box center [1145, 326] width 749 height 42
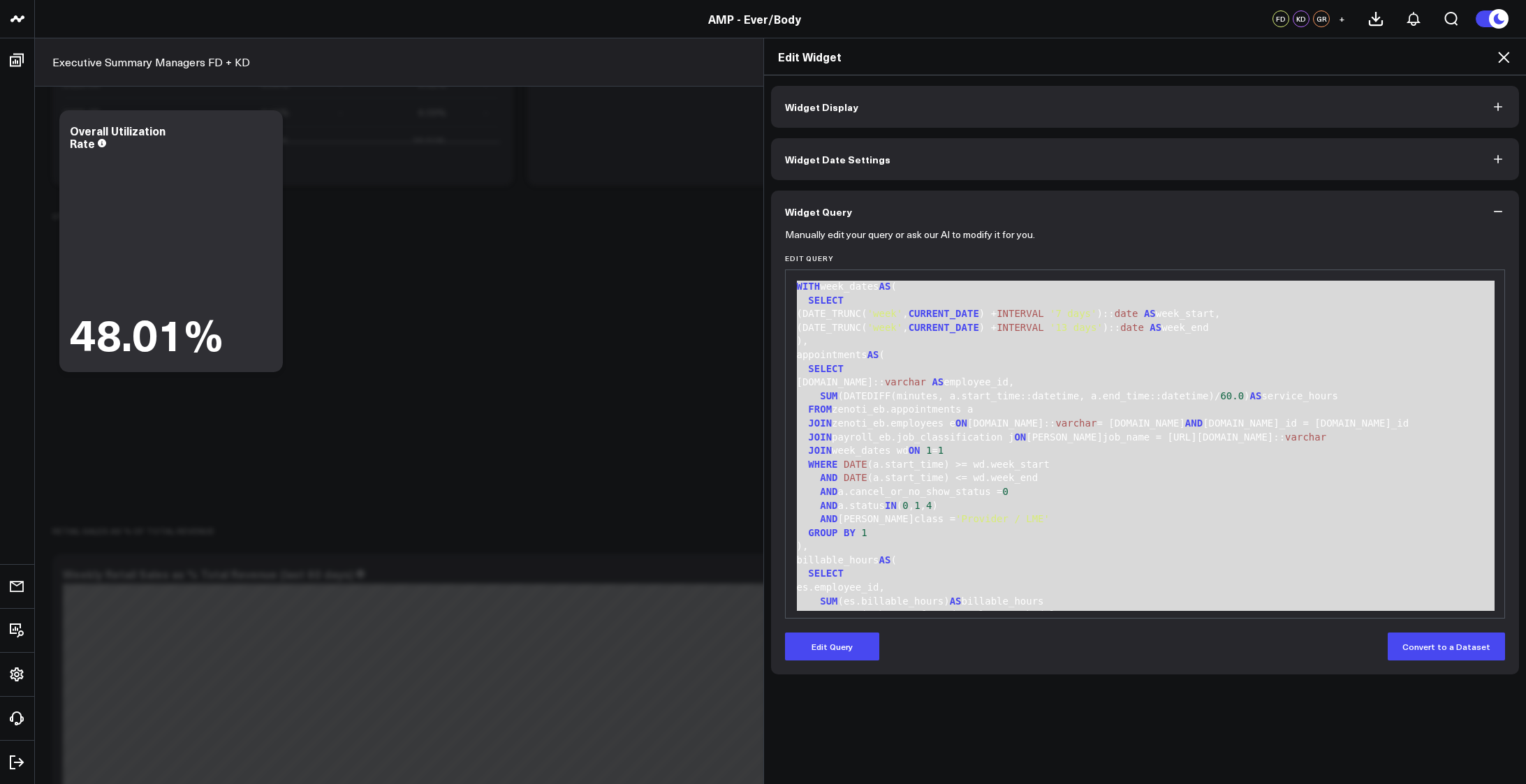
drag, startPoint x: 860, startPoint y: 589, endPoint x: 772, endPoint y: 238, distance: 361.9
click at [772, 238] on div "Manually edit your query or ask our AI to modify it for you. Edit Query 99 1 2 …" at bounding box center [1145, 453] width 749 height 442
copy div "WITH week_dates AS ( SELECT (DATE_TRUNC( 'week' , CURRENT_DATE ) + INTERVAL '7 …"
click at [1075, 104] on button "Widget Display" at bounding box center [1145, 107] width 749 height 42
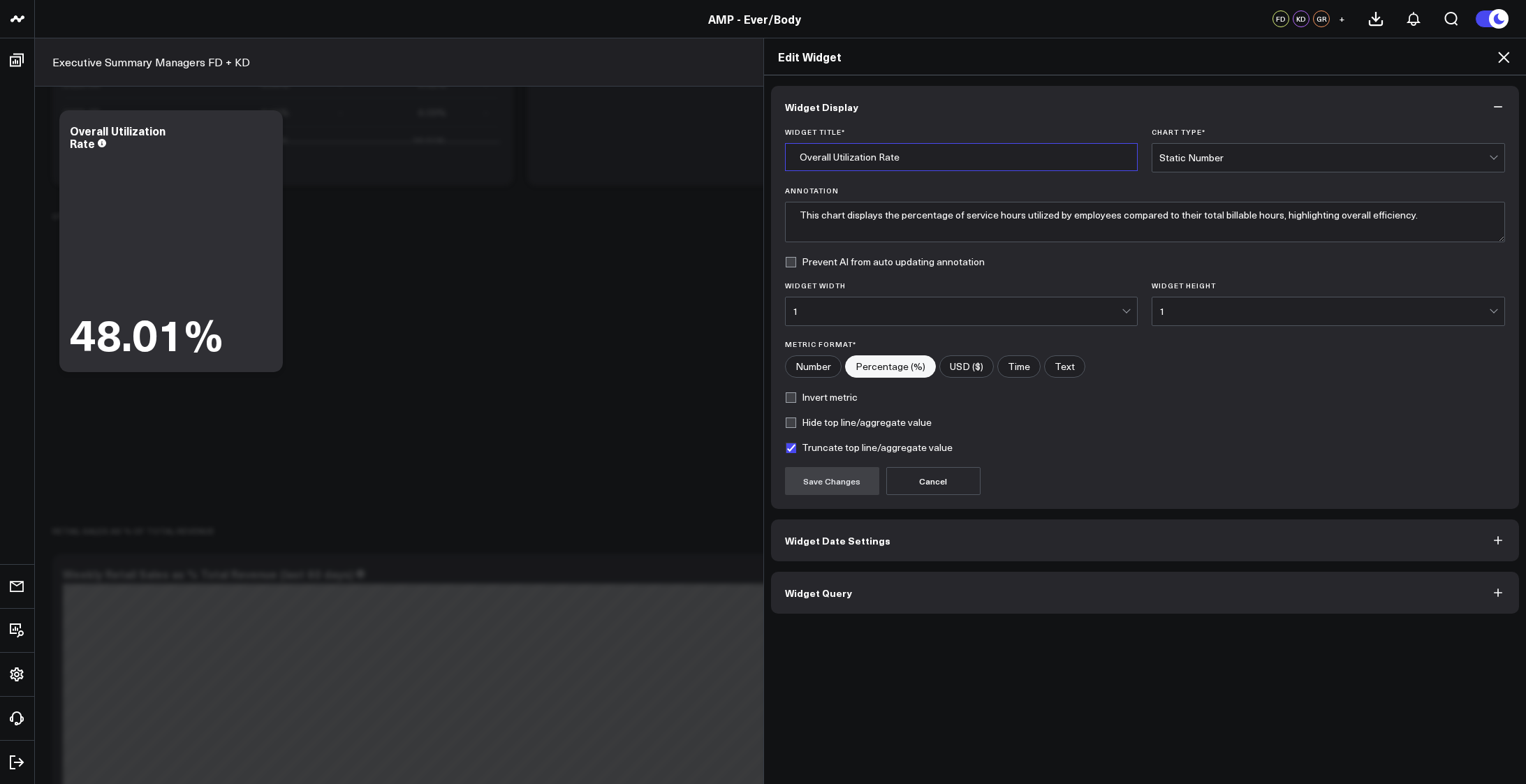
drag, startPoint x: 915, startPoint y: 156, endPoint x: 753, endPoint y: 161, distance: 162.1
click at [753, 161] on div "Edit Widget Widget Display Widget Title * Overall Utilization Rate Chart Type *…" at bounding box center [763, 411] width 1526 height 746
click at [1033, 592] on button "Widget Query" at bounding box center [1145, 593] width 749 height 42
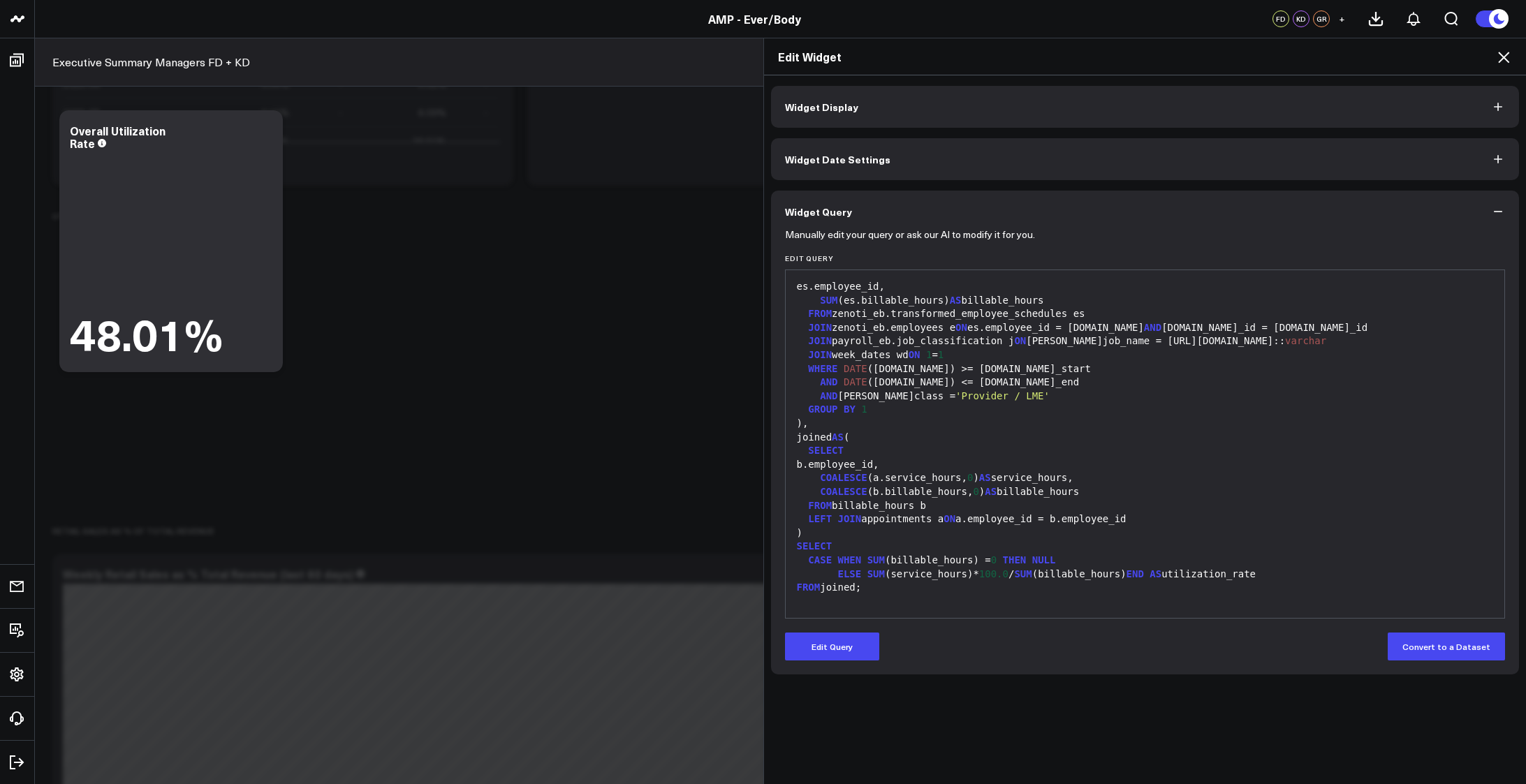
scroll to position [277, 0]
